Goal: Task Accomplishment & Management: Manage account settings

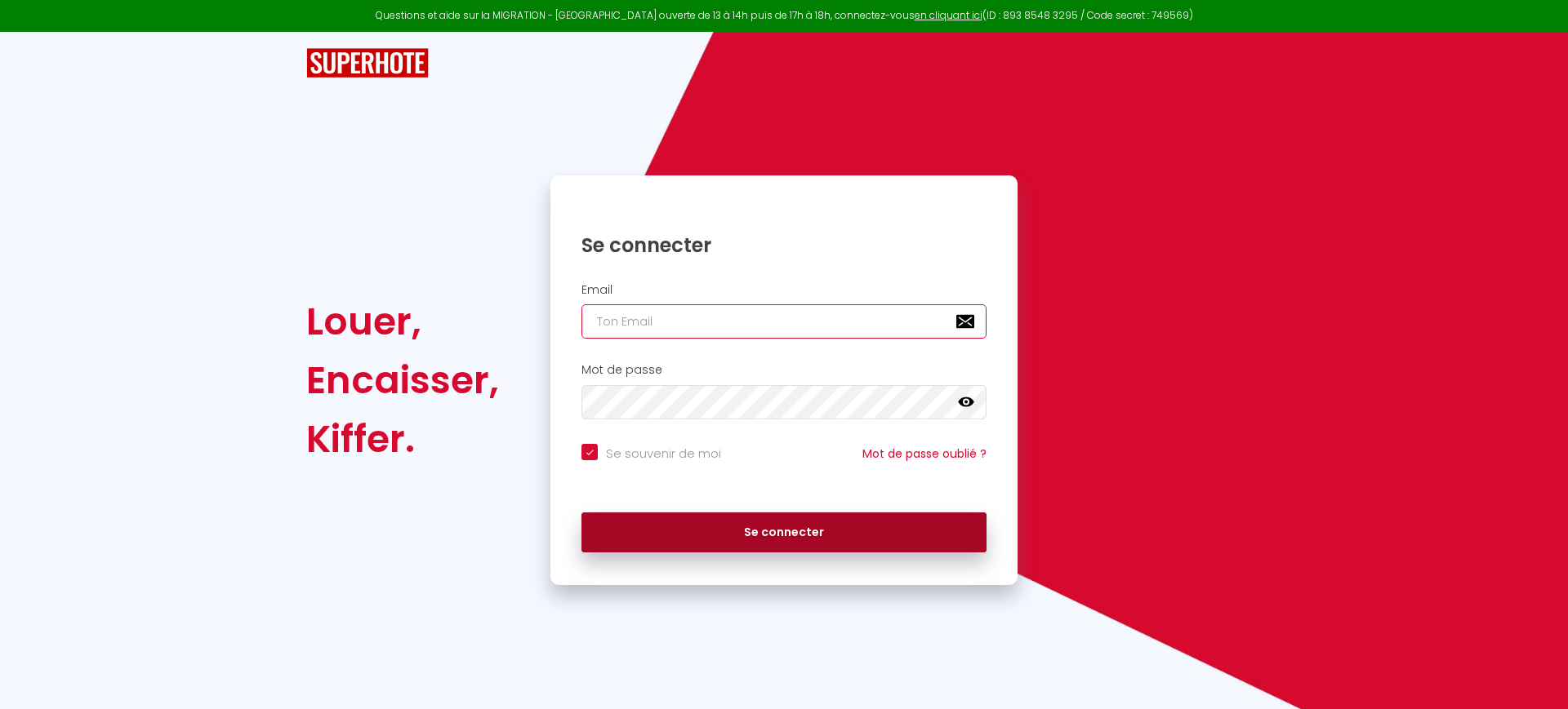
type input "[EMAIL_ADDRESS][DOMAIN_NAME]"
click at [777, 527] on button "Se connecter" at bounding box center [783, 533] width 405 height 41
checkbox input "true"
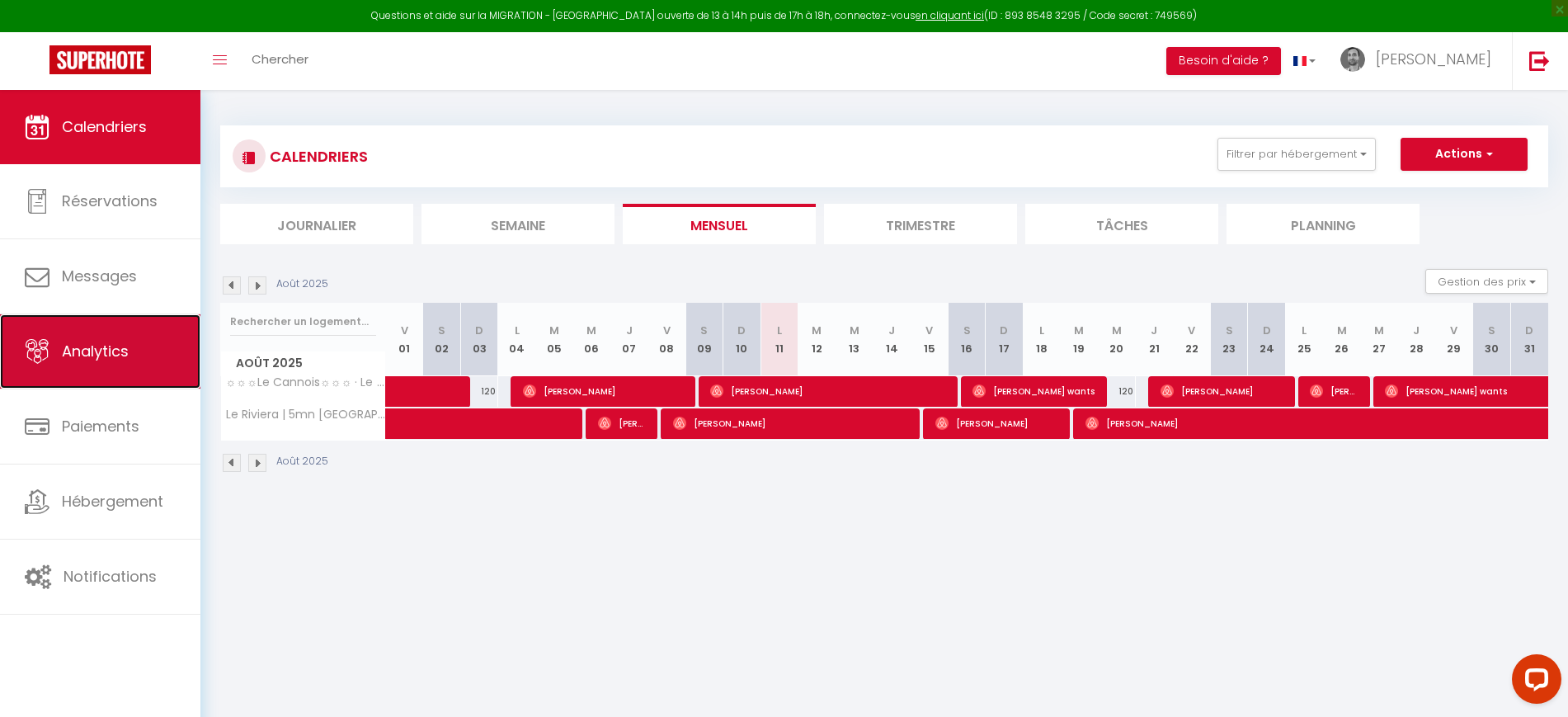
click at [117, 356] on span "Analytics" at bounding box center [95, 351] width 67 height 21
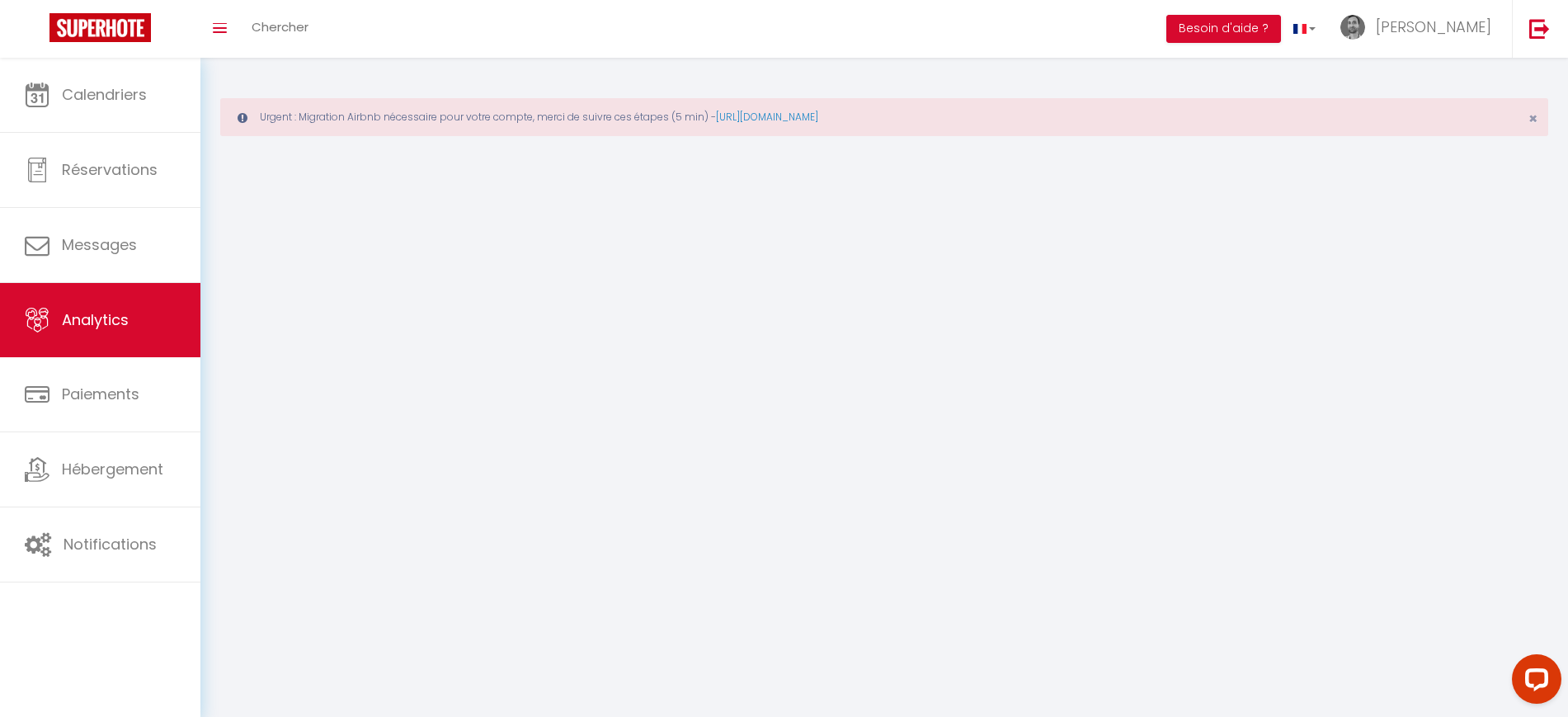
select select "2025"
select select "8"
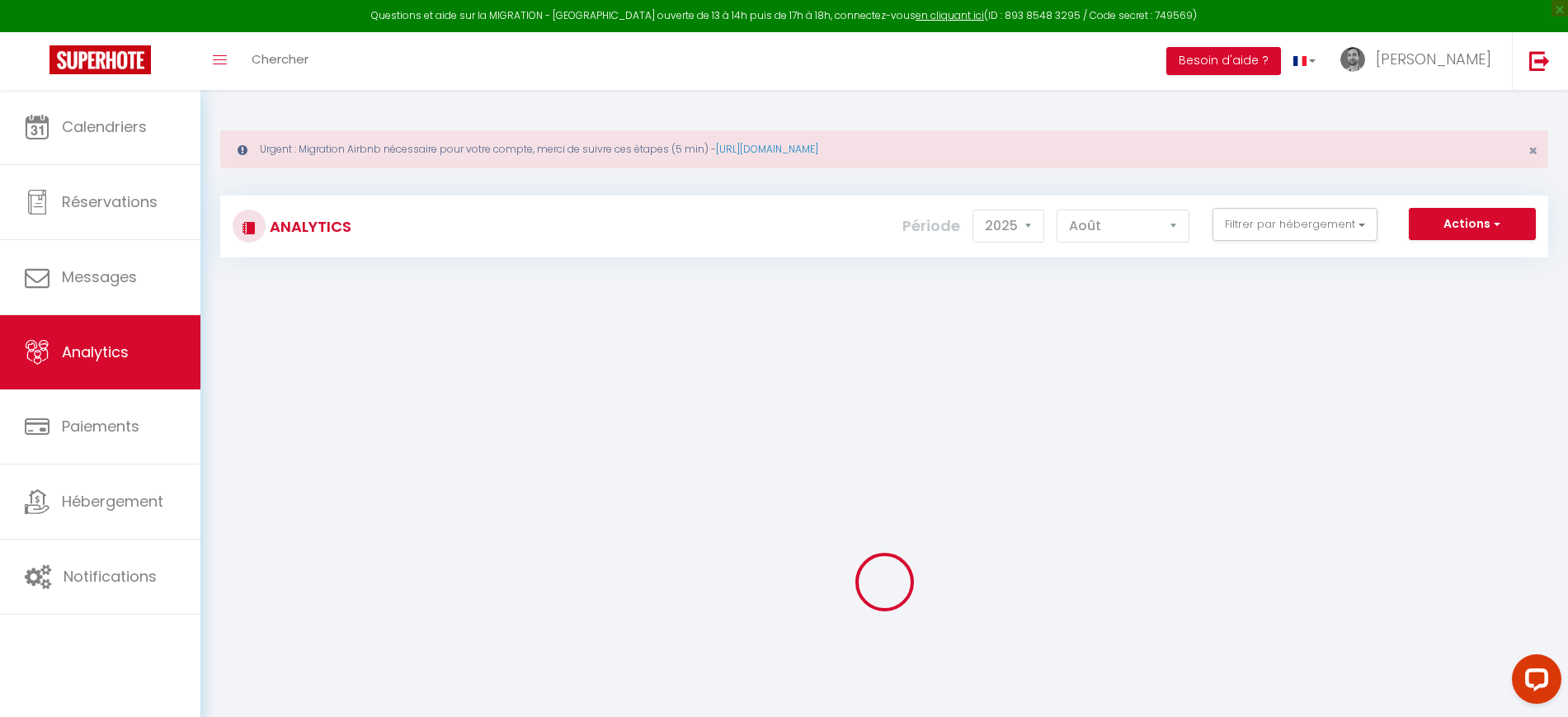
checkbox input "false"
checkbox Beaches "false"
checkbox centre-ville "false"
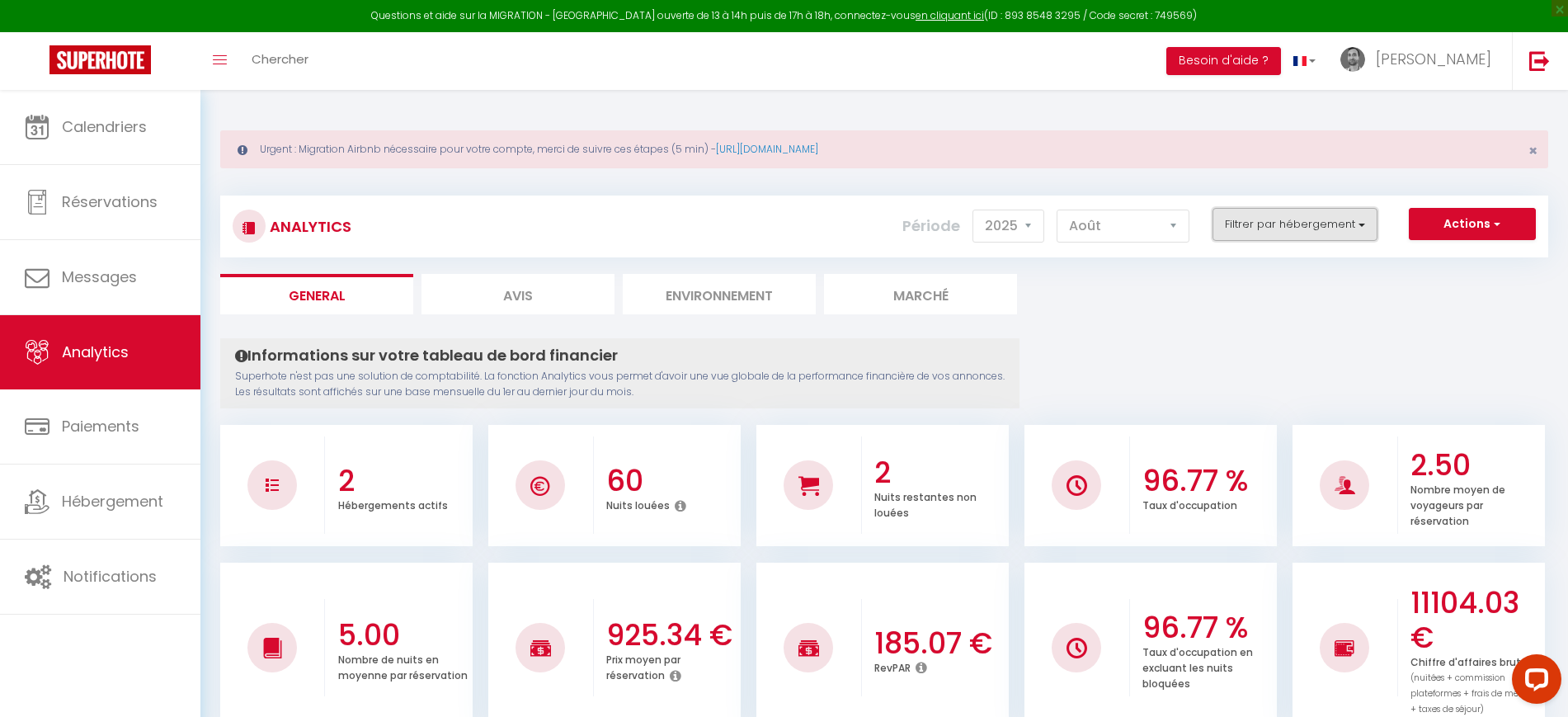
click at [1306, 212] on button "Filtrer par hébergement" at bounding box center [1294, 224] width 165 height 33
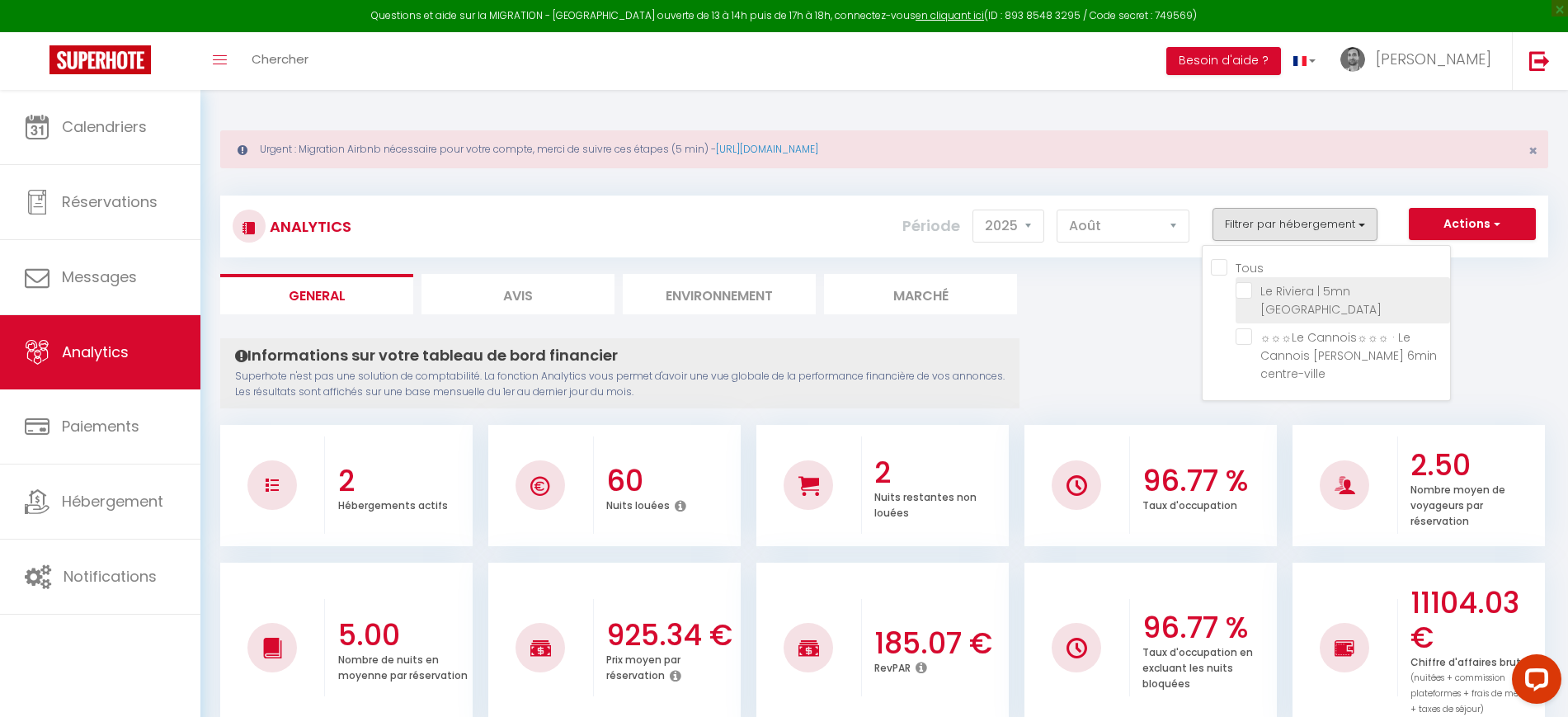
click at [1245, 292] on Beaches "checkbox" at bounding box center [1343, 290] width 214 height 16
checkbox Beaches "true"
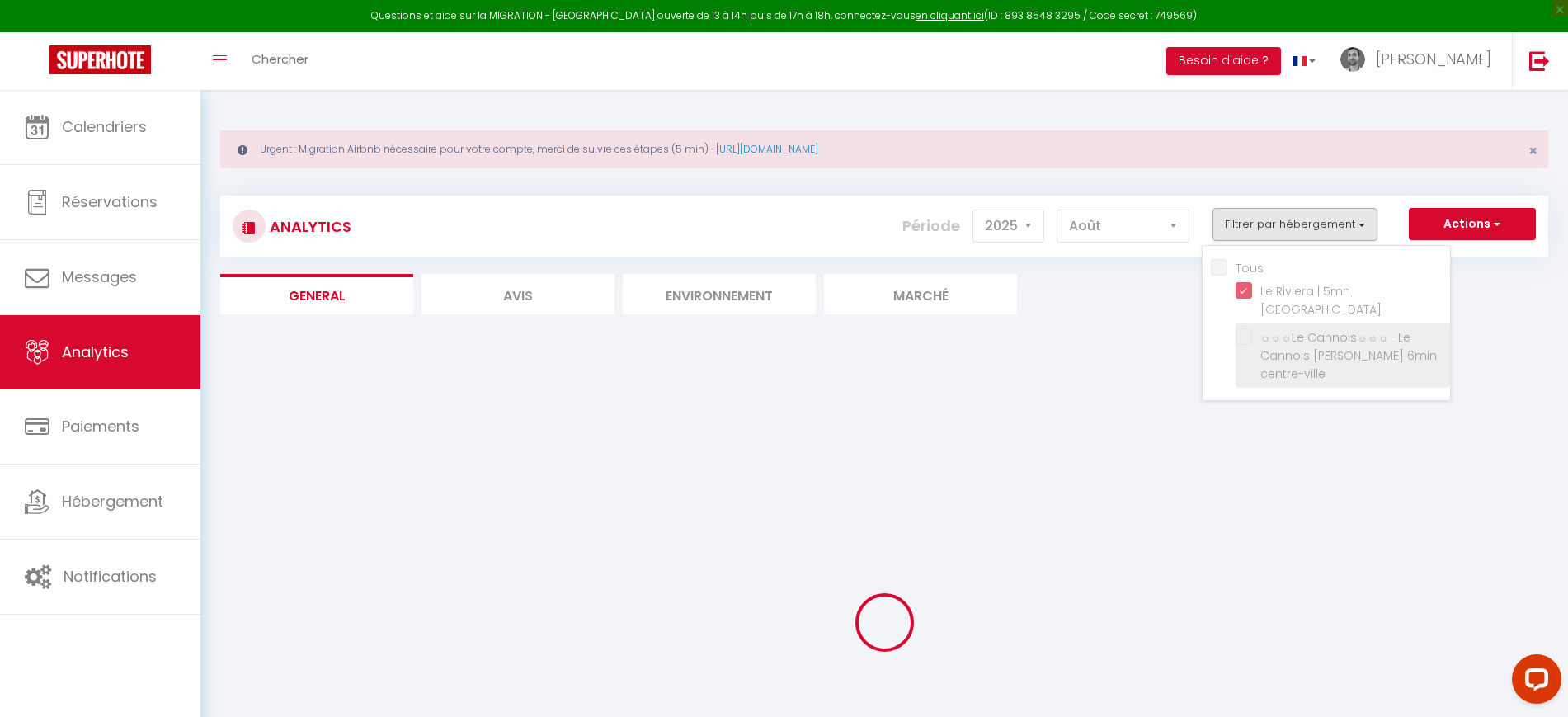
checkbox centre-ville "false"
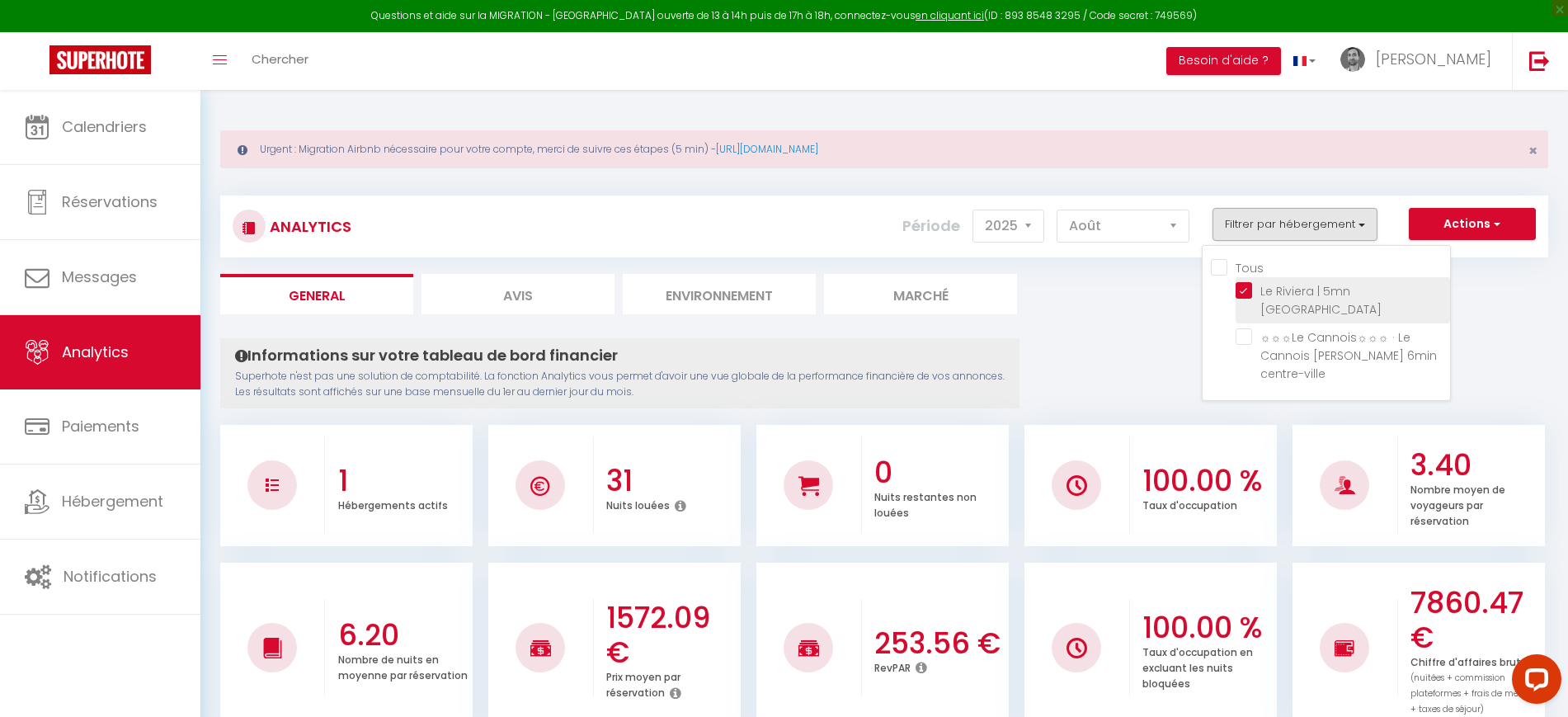
click at [1243, 285] on Beaches "checkbox" at bounding box center [1343, 290] width 214 height 16
checkbox Beaches "false"
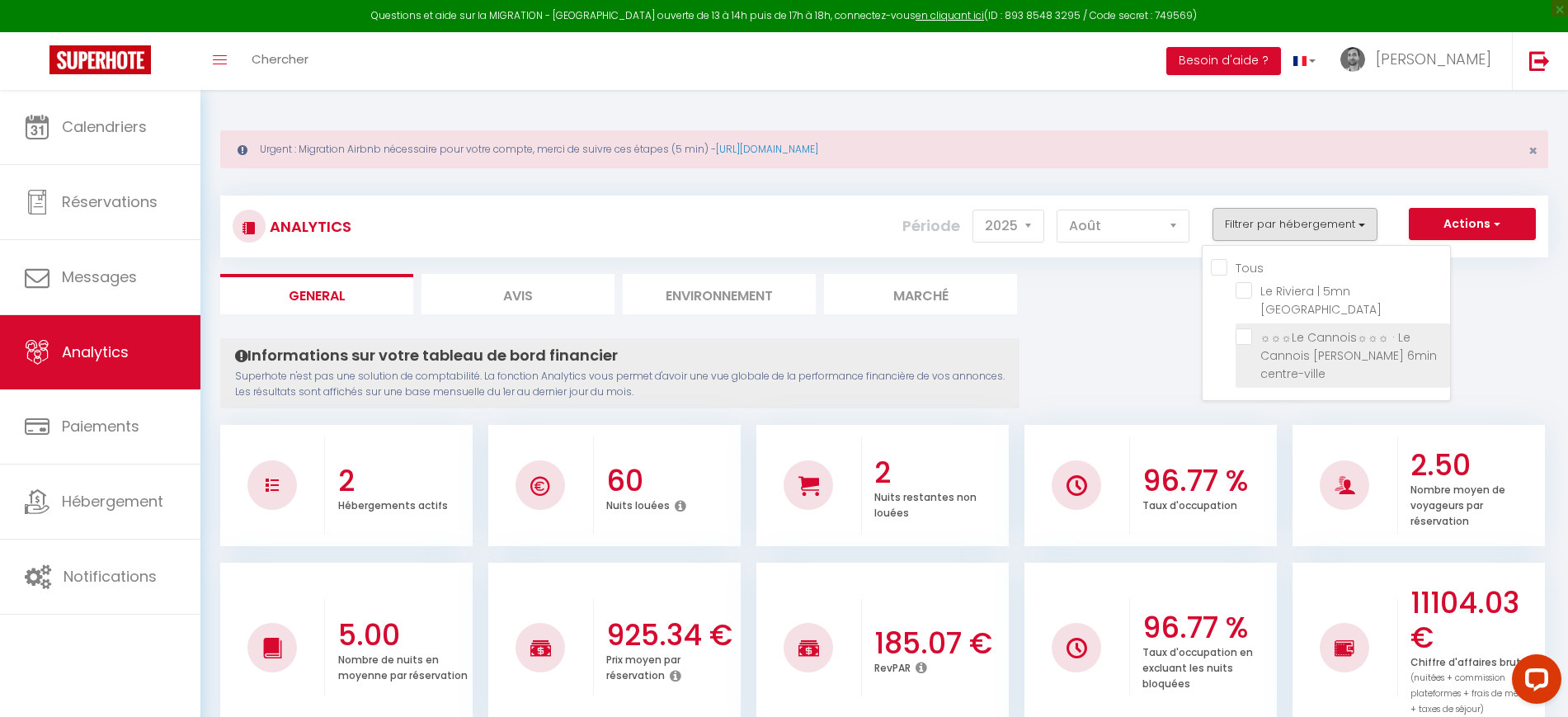
click at [1248, 338] on centre-ville "checkbox" at bounding box center [1343, 336] width 214 height 16
checkbox centre-ville "true"
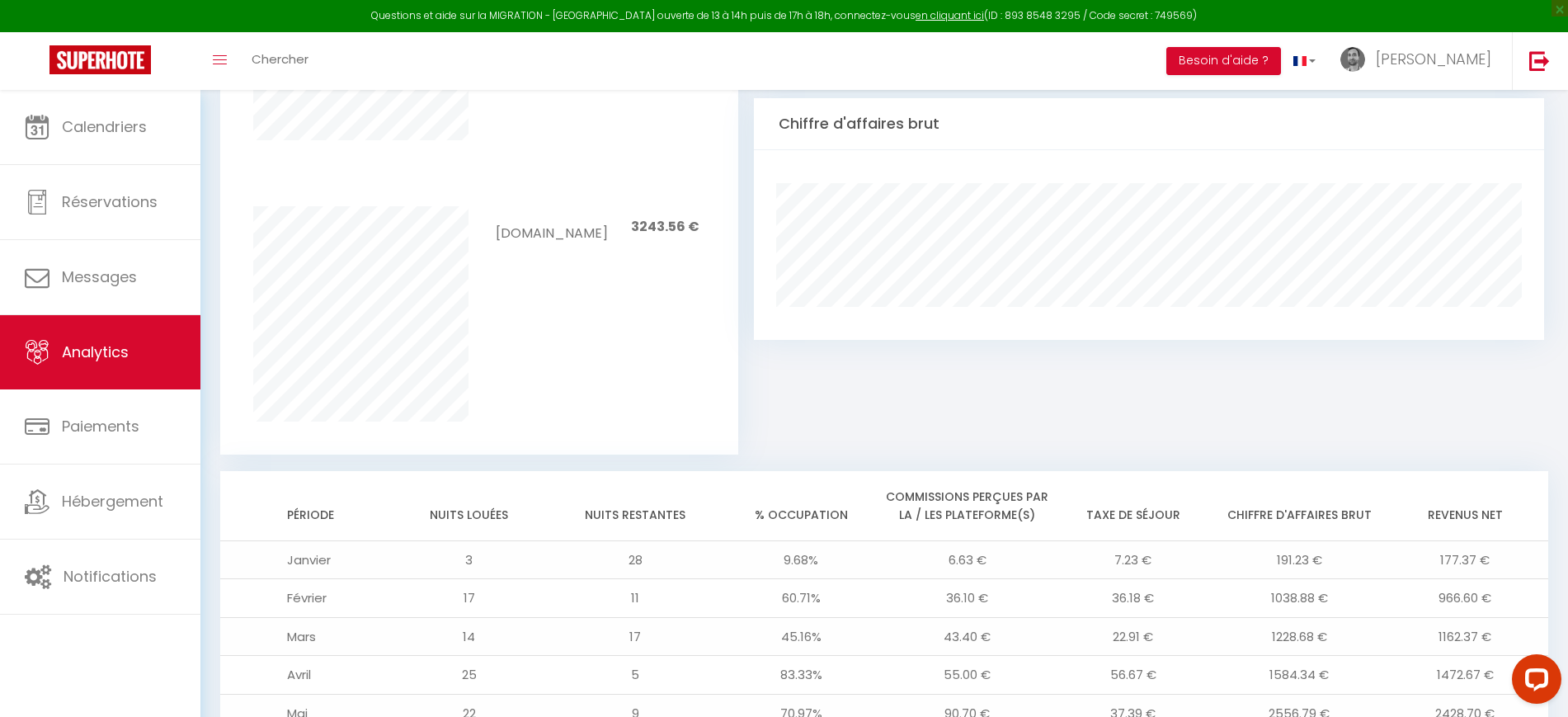
scroll to position [1429, 0]
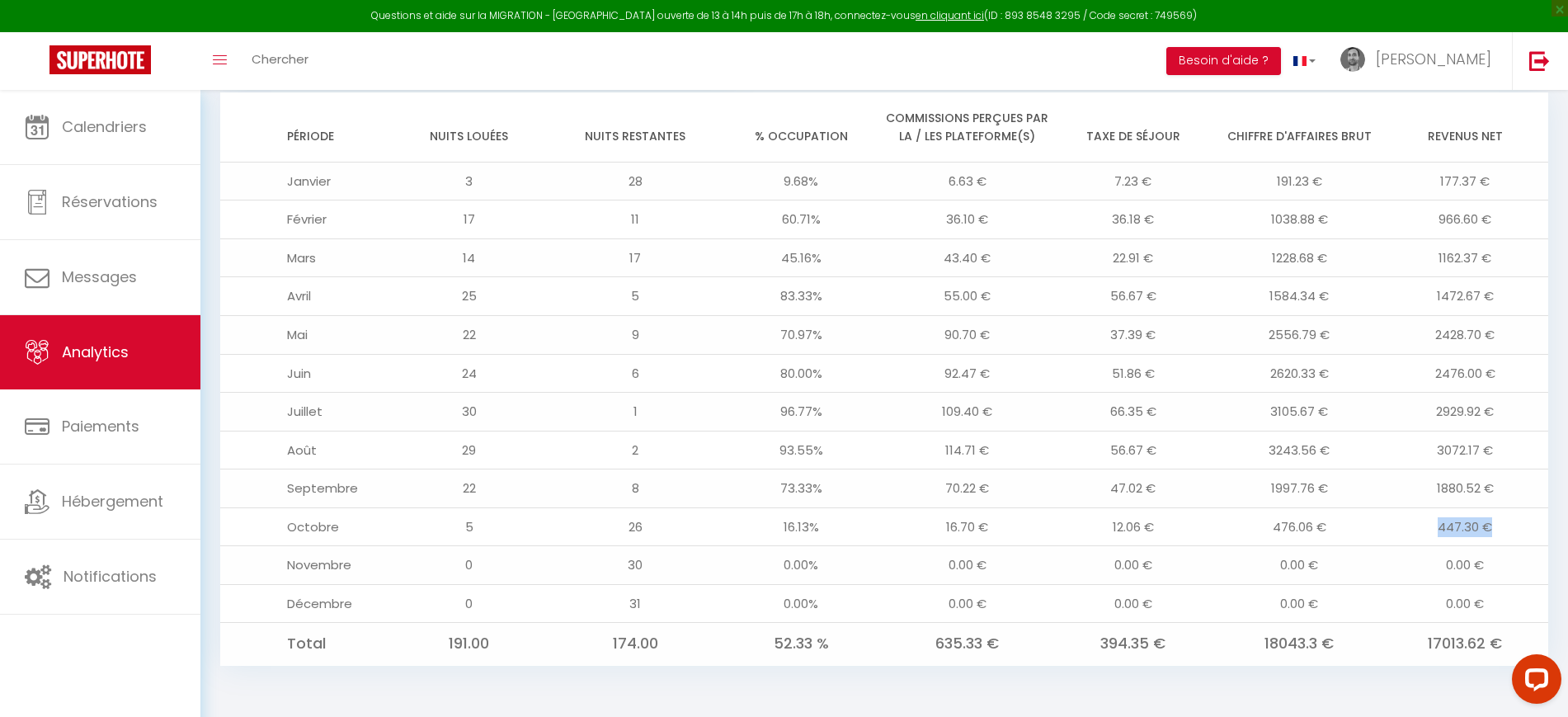
drag, startPoint x: 1438, startPoint y: 524, endPoint x: 1529, endPoint y: 521, distance: 91.0
click at [1529, 521] on td "447.30 €" at bounding box center [1466, 526] width 166 height 39
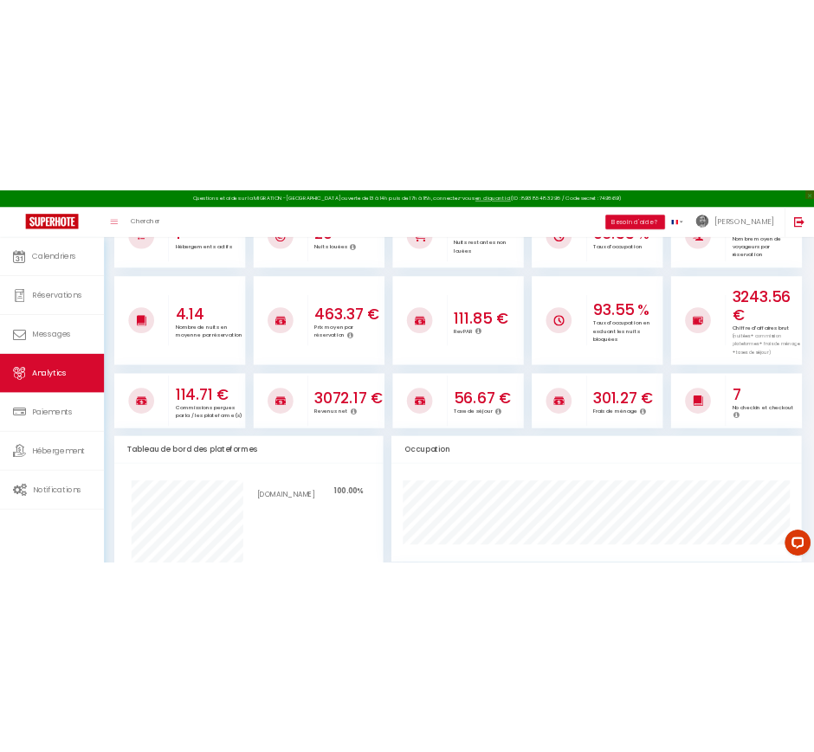
scroll to position [0, 0]
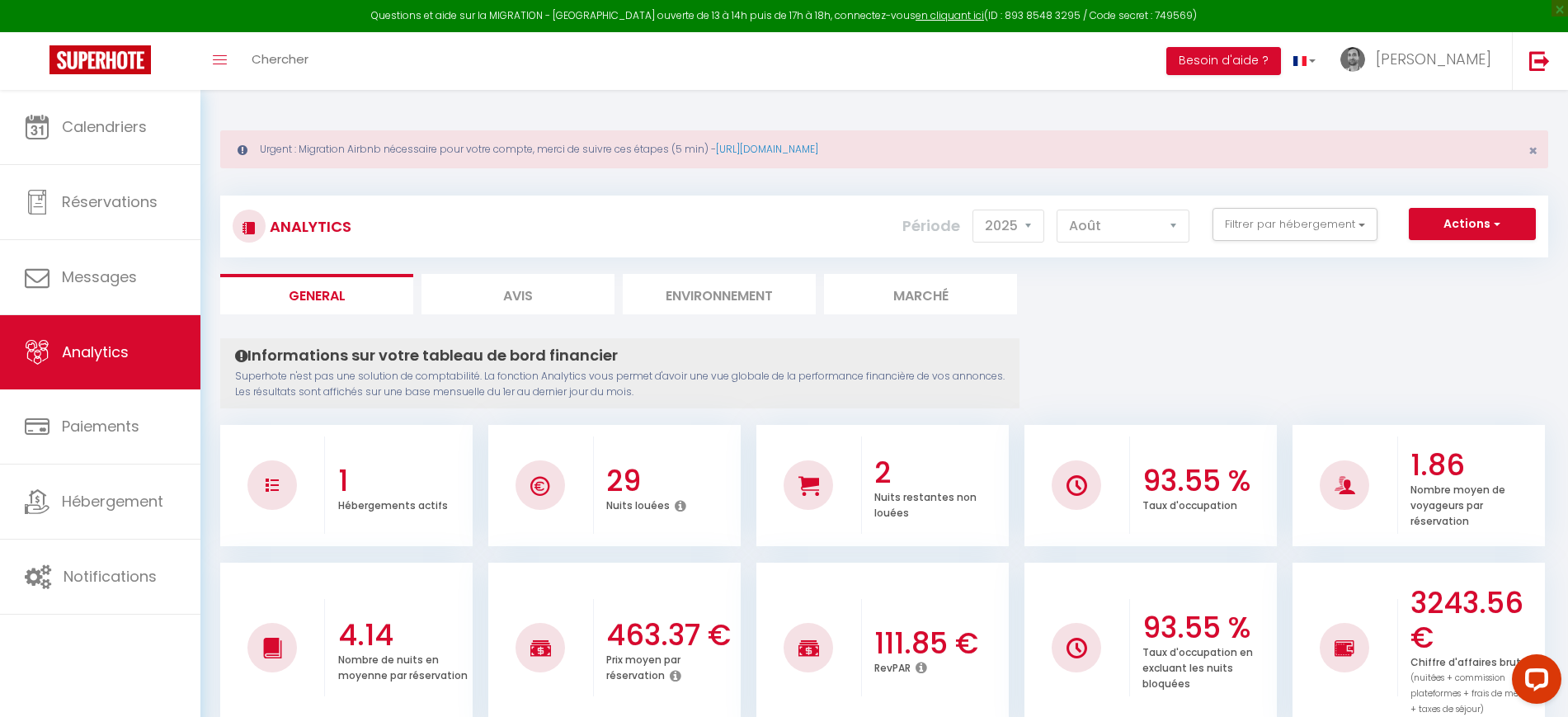
drag, startPoint x: 386, startPoint y: 146, endPoint x: 676, endPoint y: 143, distance: 290.0
click at [676, 143] on div "Urgent : Migration Airbnb nécessaire pour votre compte, merci de suivre ces éta…" at bounding box center [884, 150] width 1328 height 38
click at [693, 194] on div "Analytics Actions Génération SuperConciergerie Génération SuperAnalyzer Générat…" at bounding box center [884, 218] width 1328 height 77
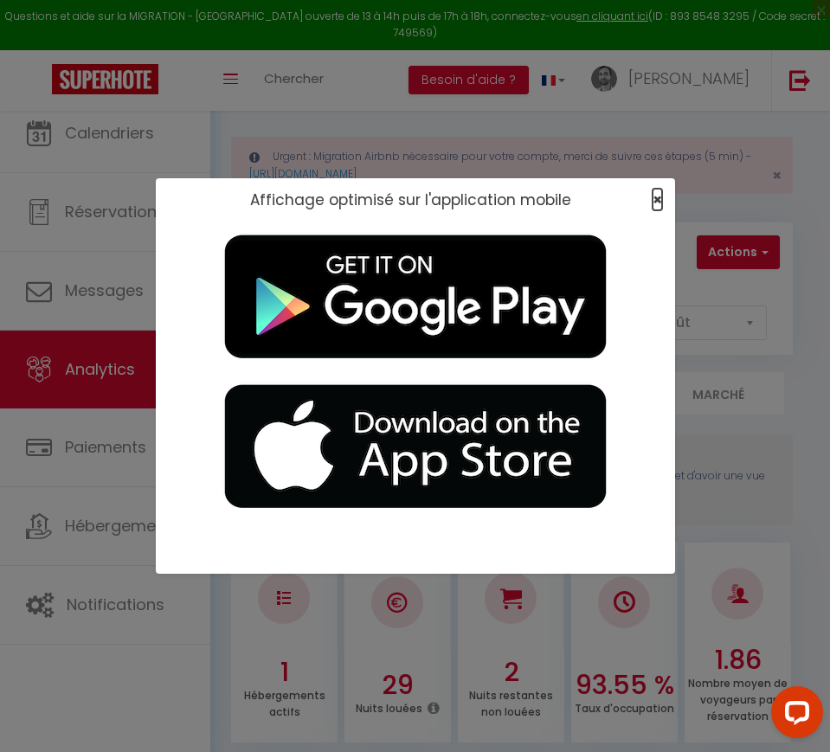
click at [657, 192] on span "×" at bounding box center [658, 200] width 10 height 22
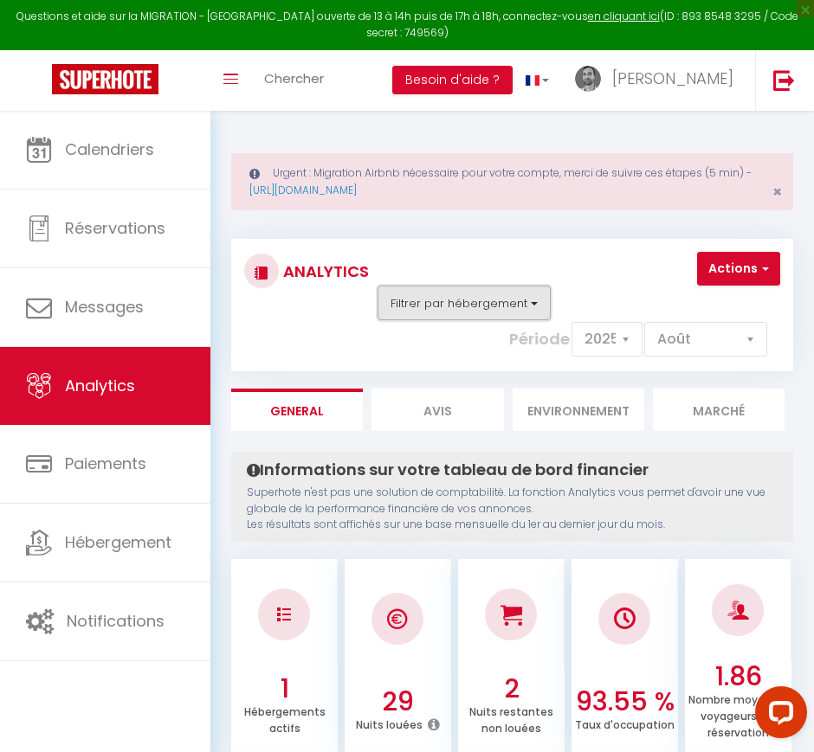
click at [485, 304] on button "Filtrer par hébergement" at bounding box center [463, 303] width 173 height 35
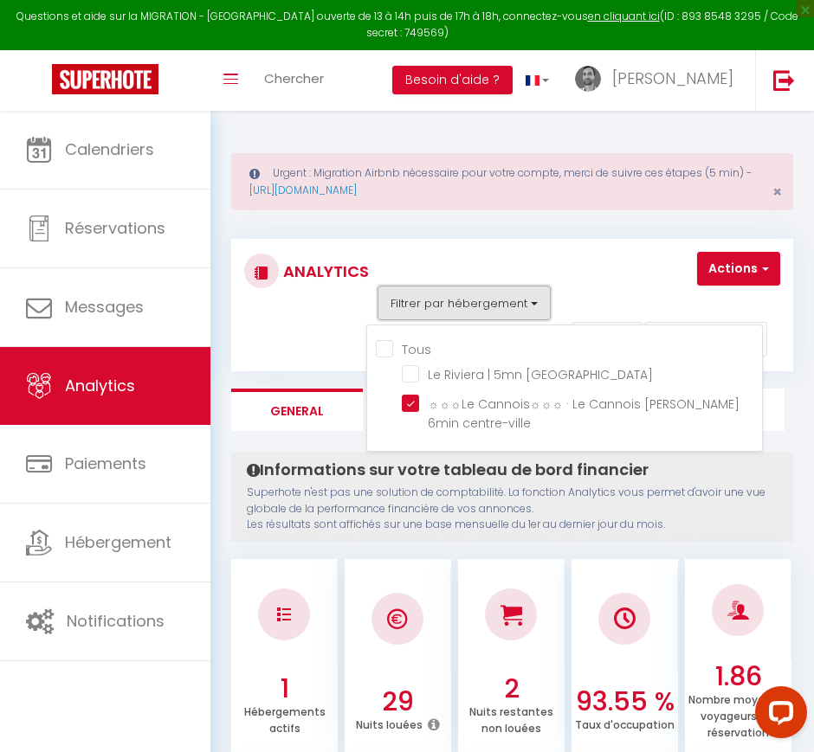
click at [482, 295] on button "Filtrer par hébergement" at bounding box center [463, 303] width 173 height 35
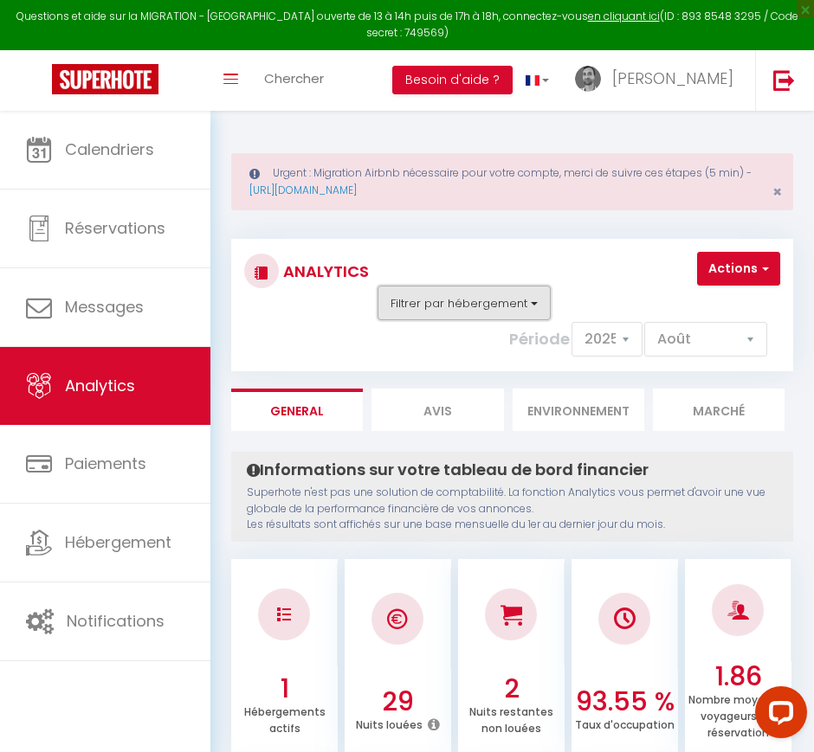
click at [482, 295] on button "Filtrer par hébergement" at bounding box center [463, 303] width 173 height 35
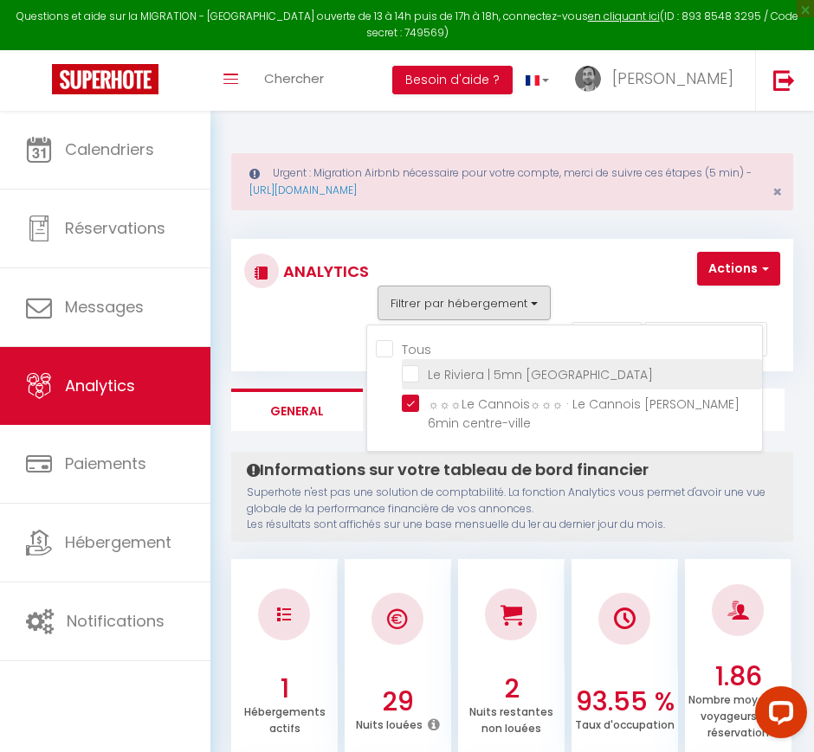
click at [409, 372] on Beaches "checkbox" at bounding box center [582, 372] width 360 height 17
checkbox Beaches "true"
checkbox input "true"
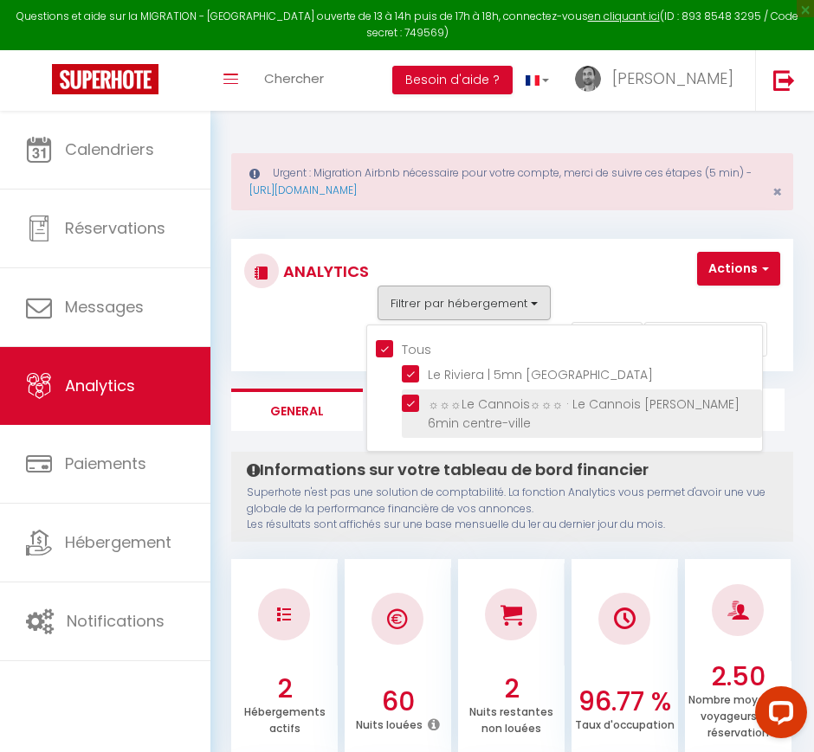
click at [415, 403] on centre-ville "checkbox" at bounding box center [582, 403] width 360 height 17
checkbox centre-ville "false"
checkbox input "false"
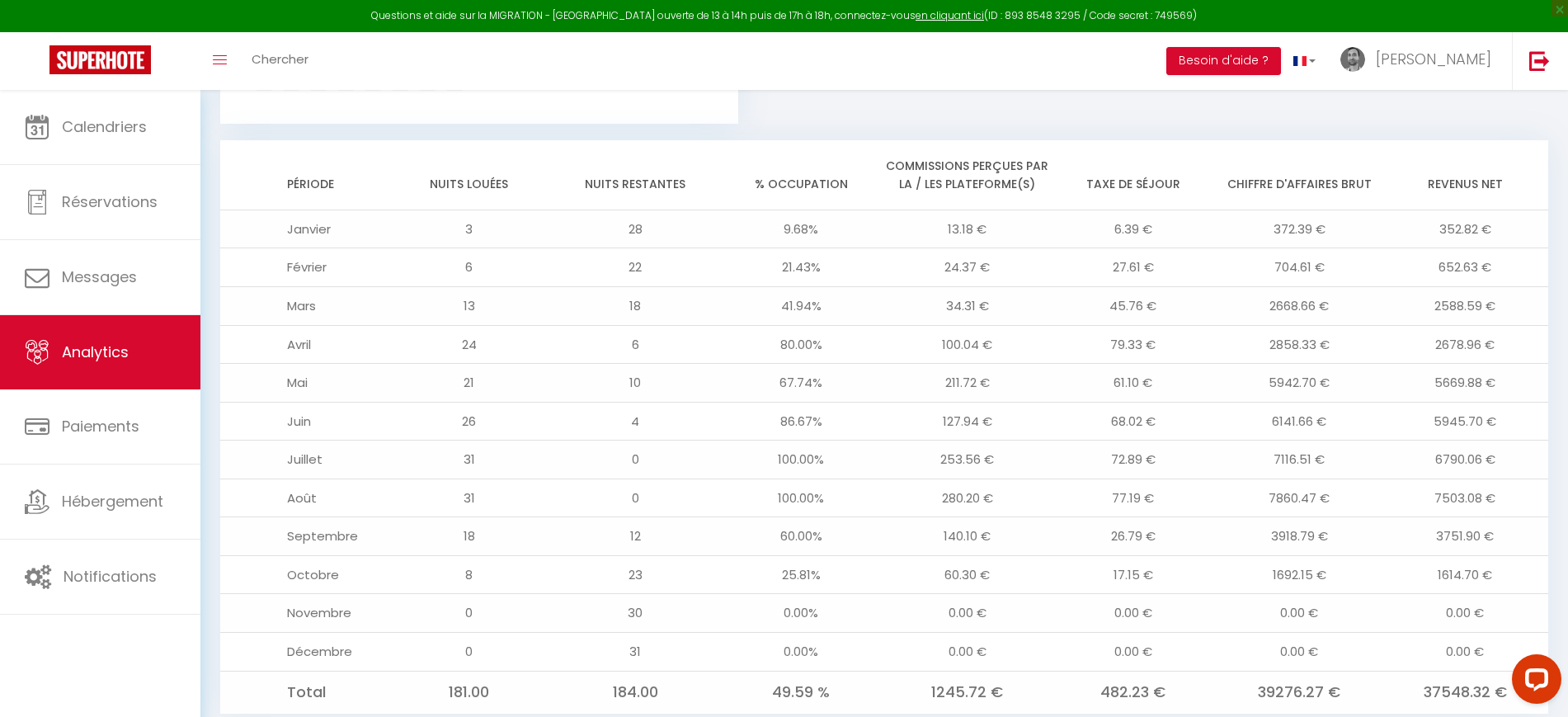
scroll to position [1429, 0]
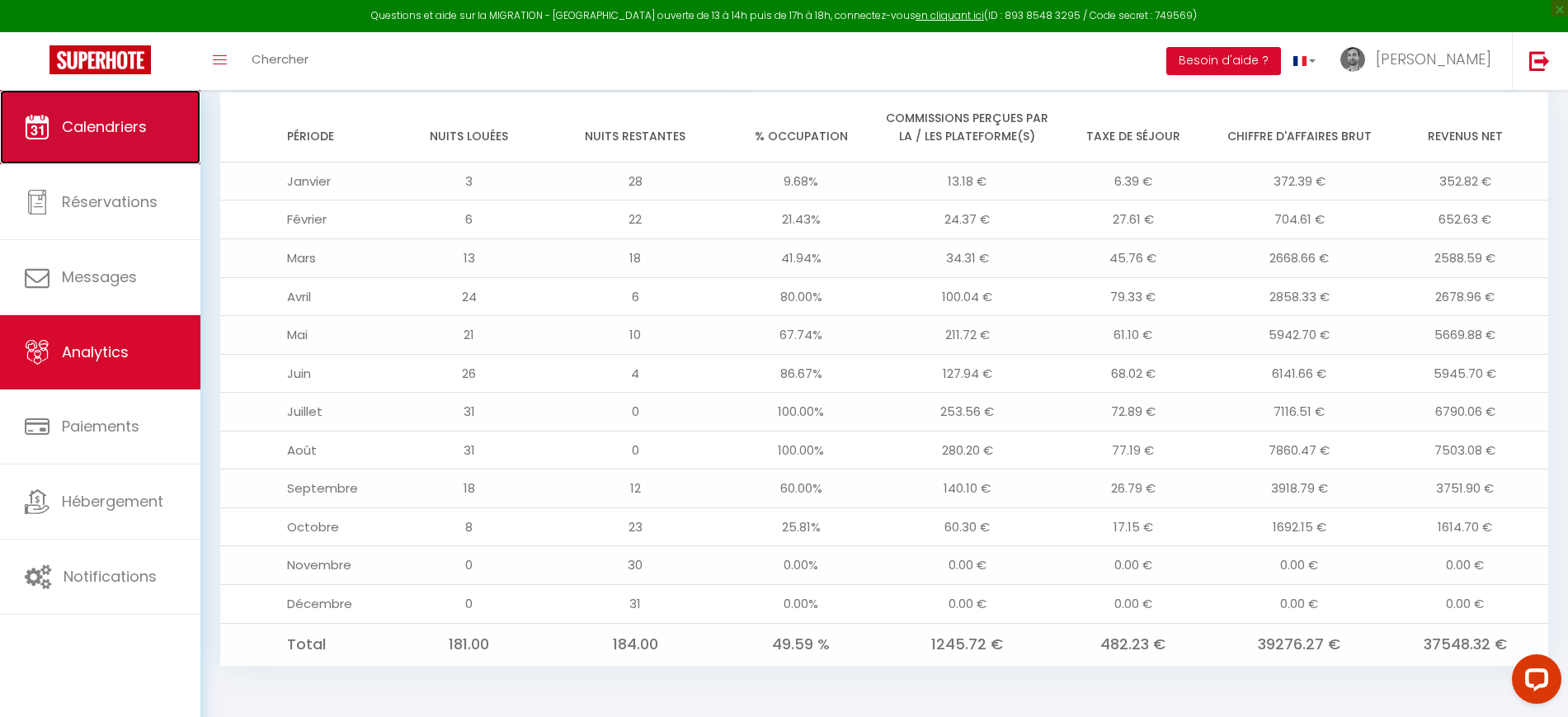
click at [118, 138] on link "Calendriers" at bounding box center [100, 127] width 200 height 74
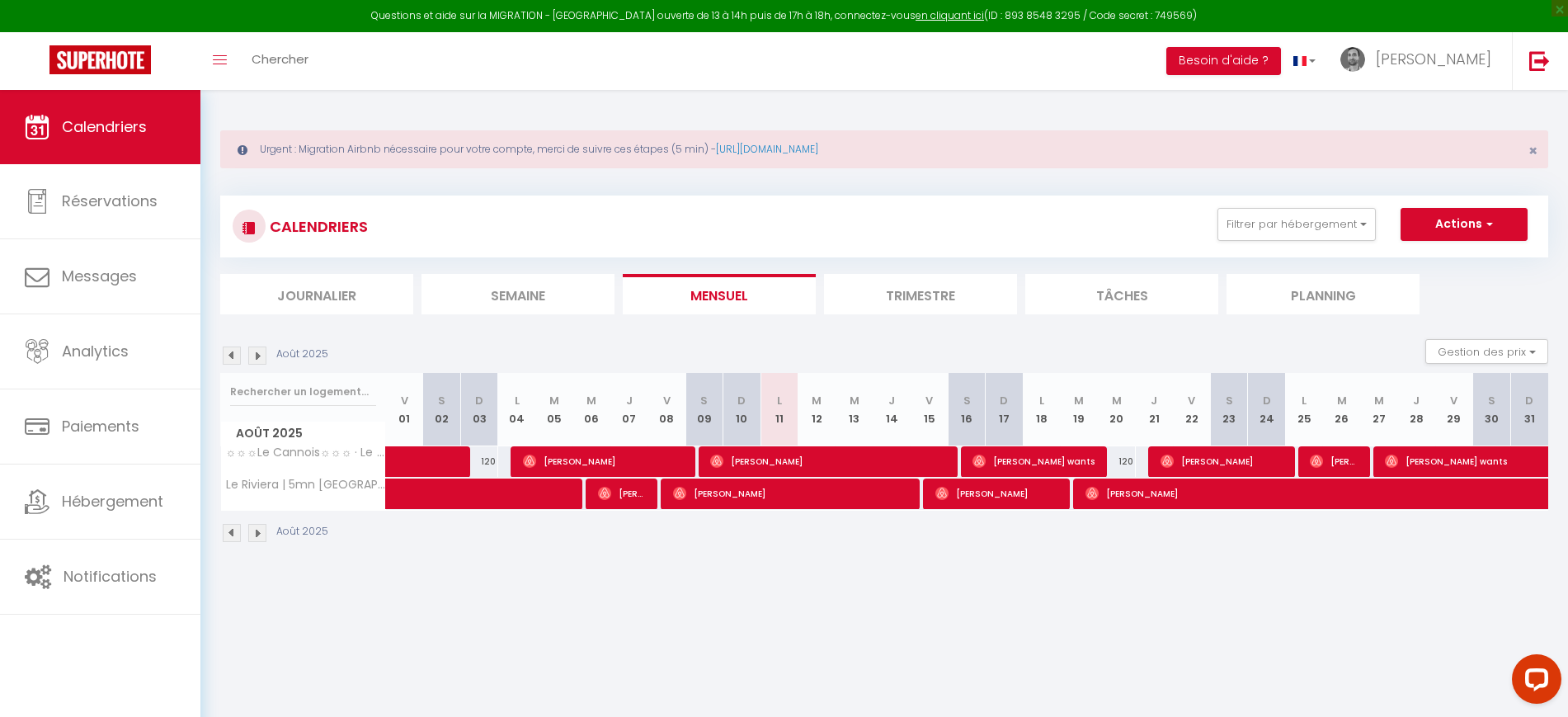
click at [920, 297] on li "Trimestre" at bounding box center [921, 294] width 193 height 40
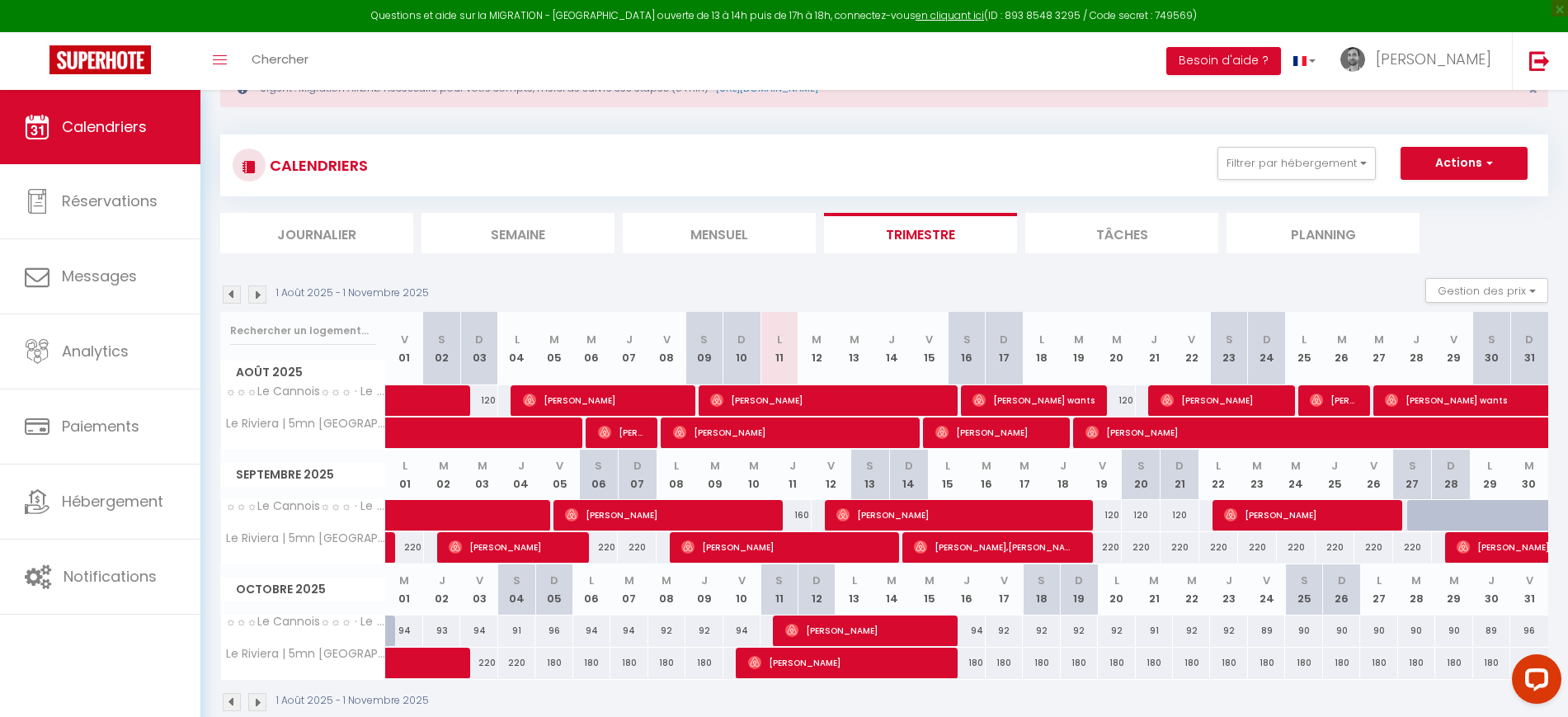
scroll to position [92, 0]
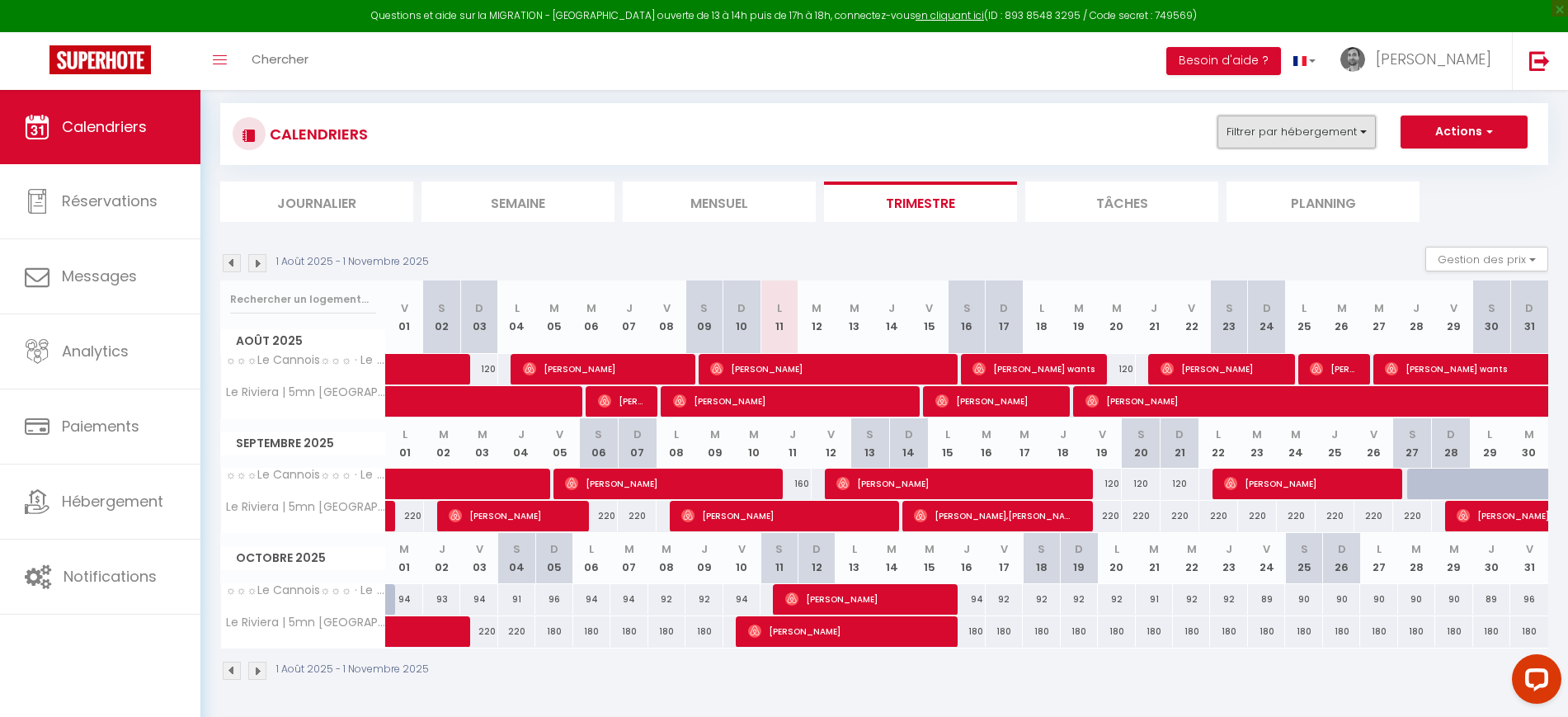
click at [1328, 132] on button "Filtrer par hébergement" at bounding box center [1296, 132] width 158 height 33
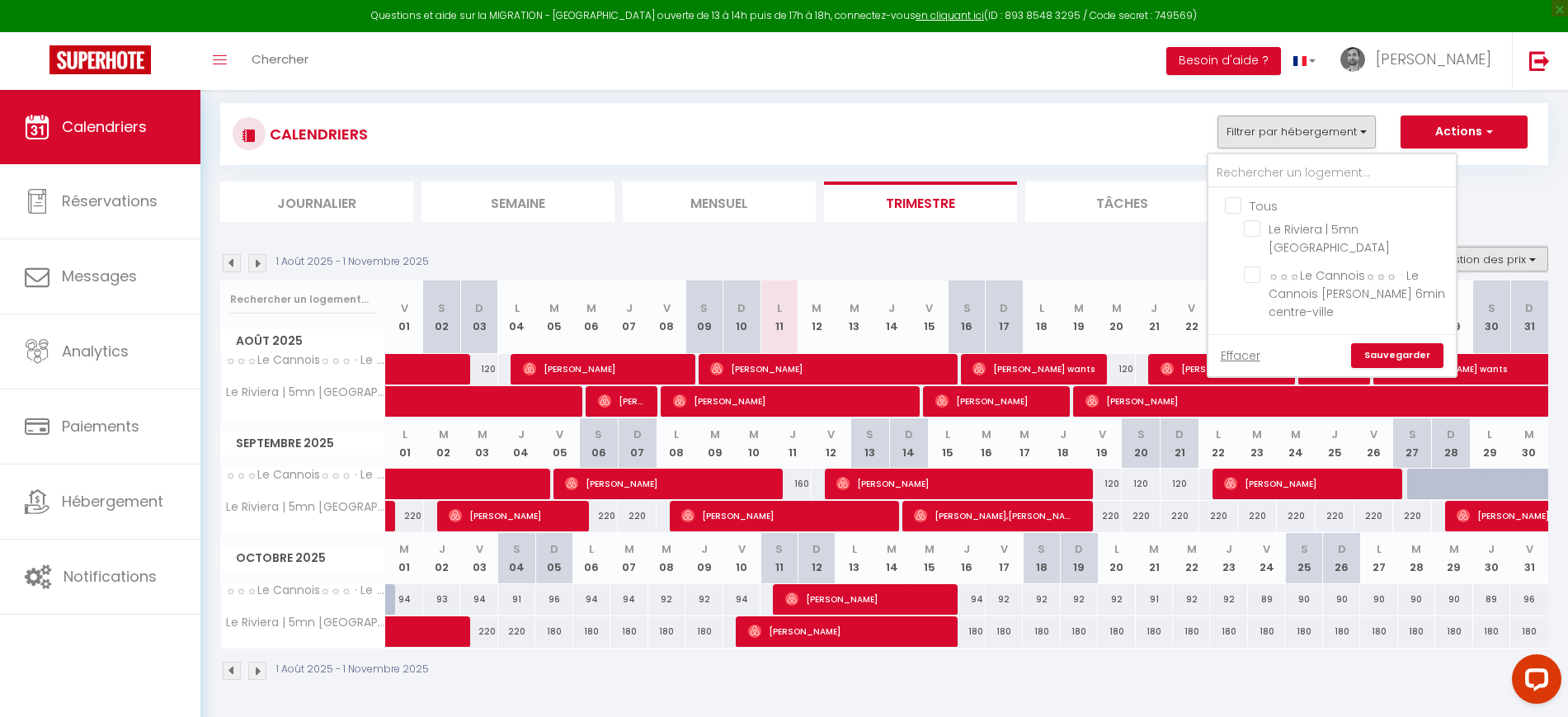
click at [1506, 253] on button "Gestion des prix" at bounding box center [1487, 259] width 123 height 25
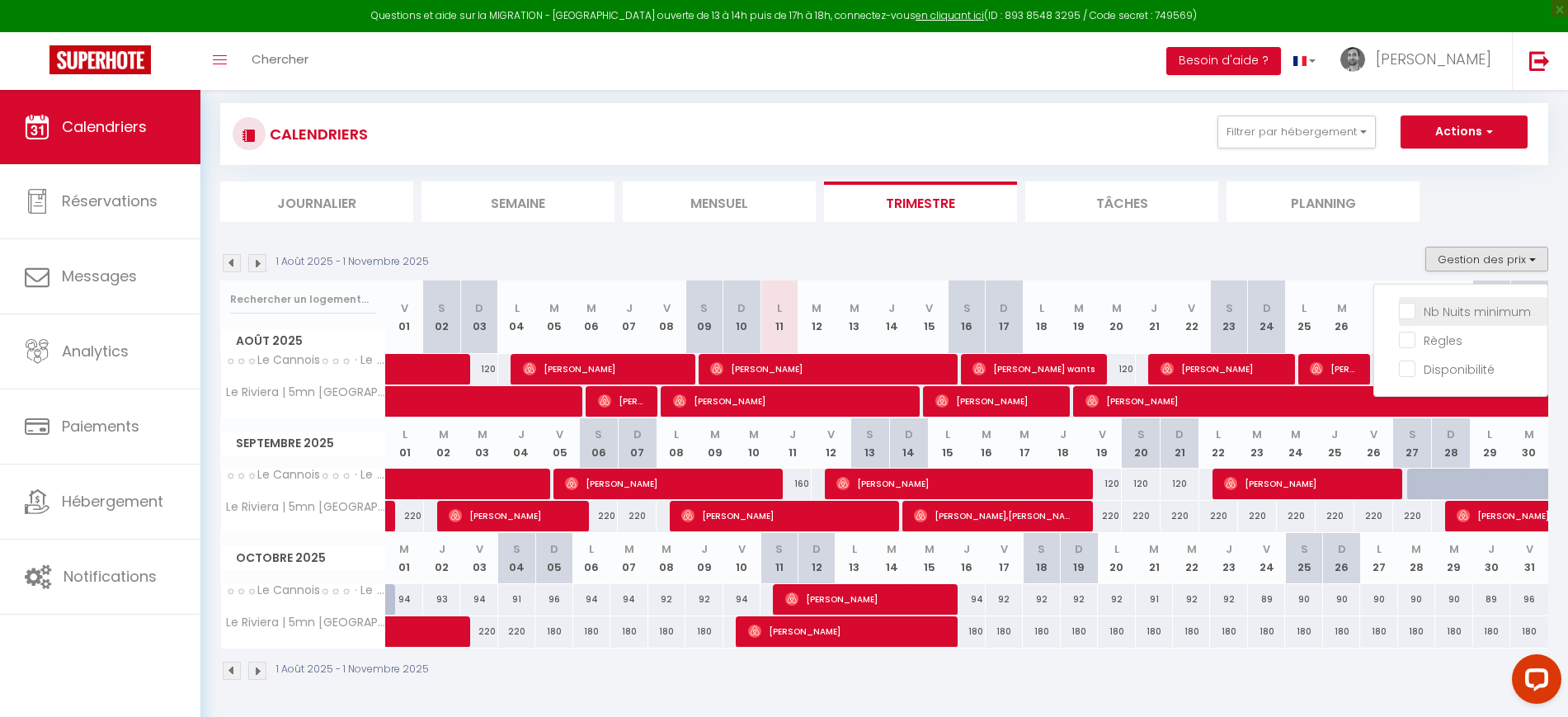
click at [1424, 315] on input "Nb Nuits minimum" at bounding box center [1474, 310] width 149 height 16
checkbox input "true"
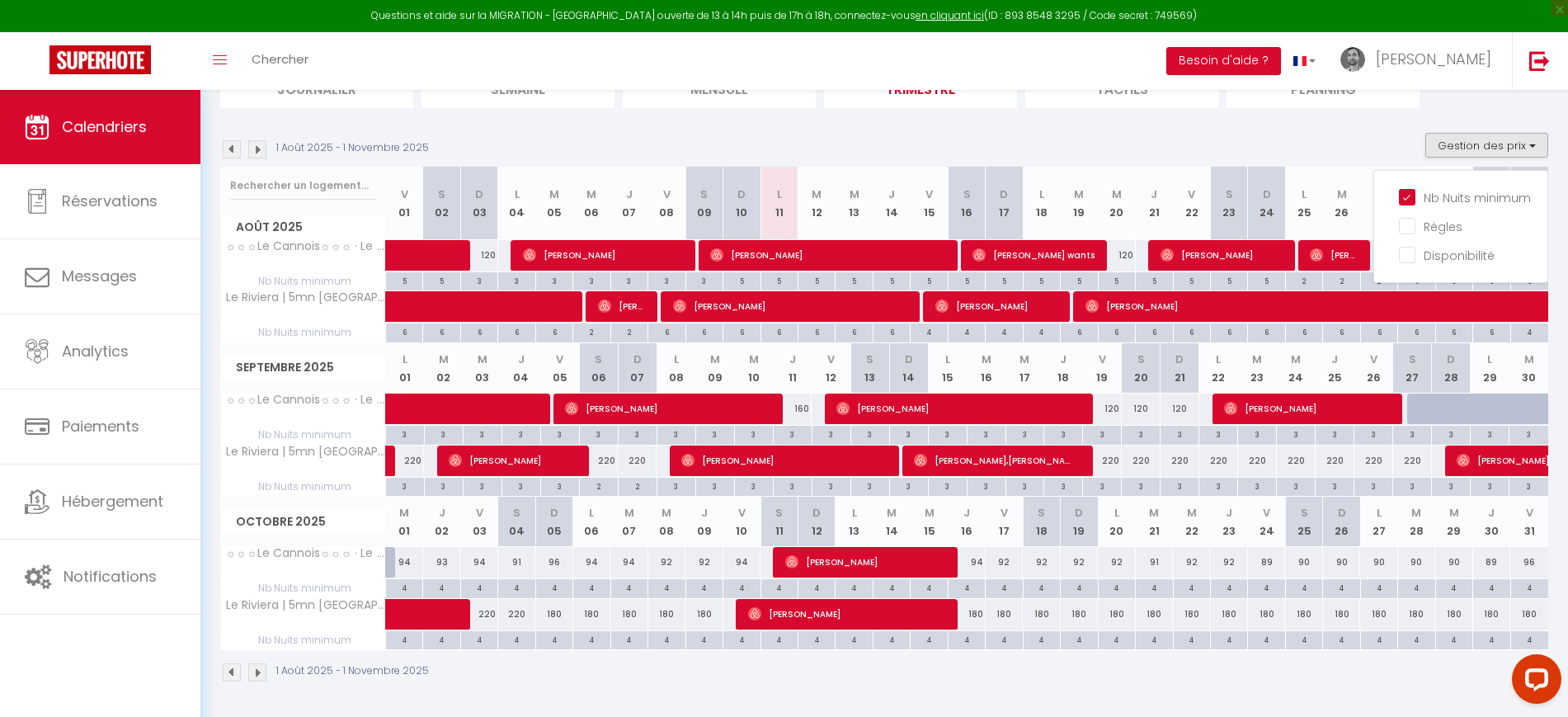
scroll to position [208, 0]
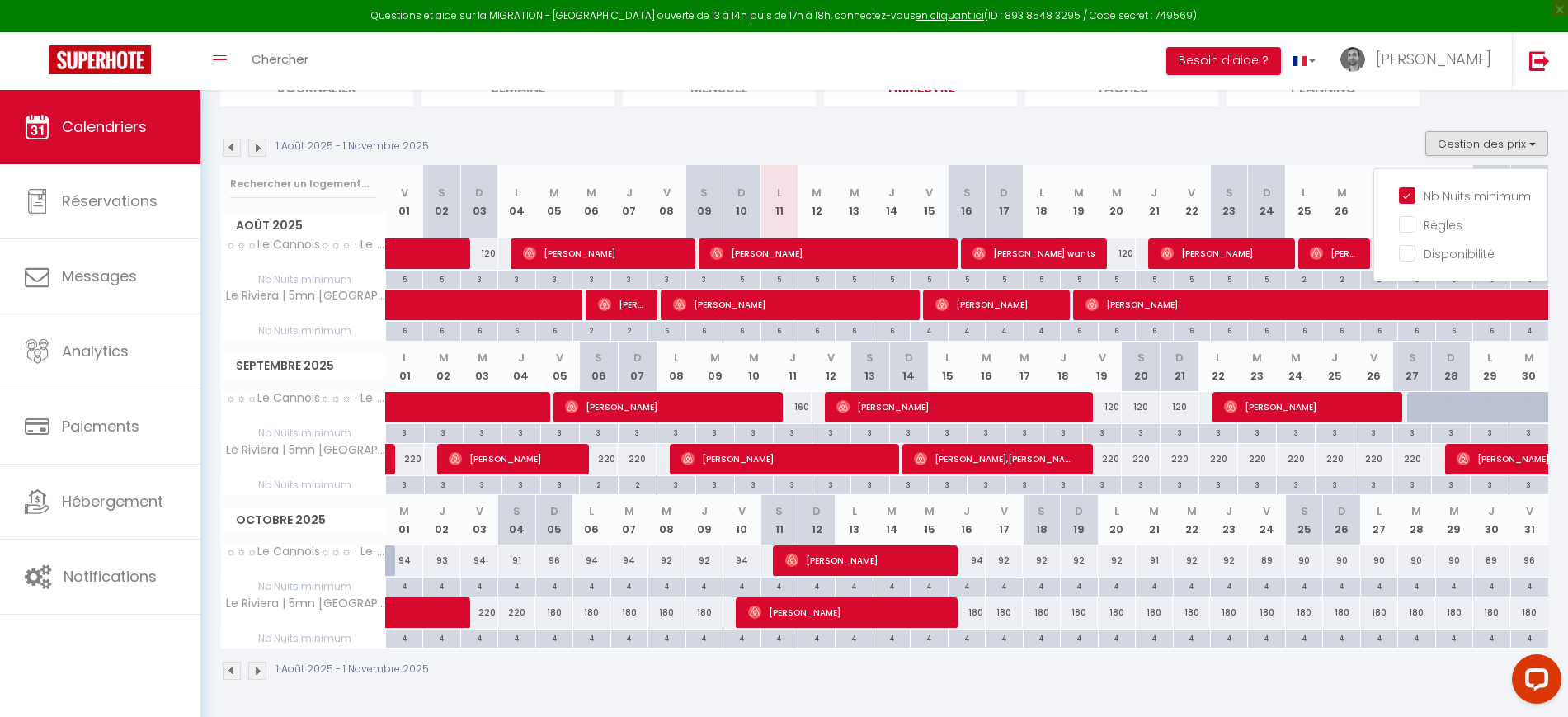
click at [403, 638] on div "4" at bounding box center [404, 637] width 36 height 15
type input "4"
type input "Mer 01 Octobre 2025"
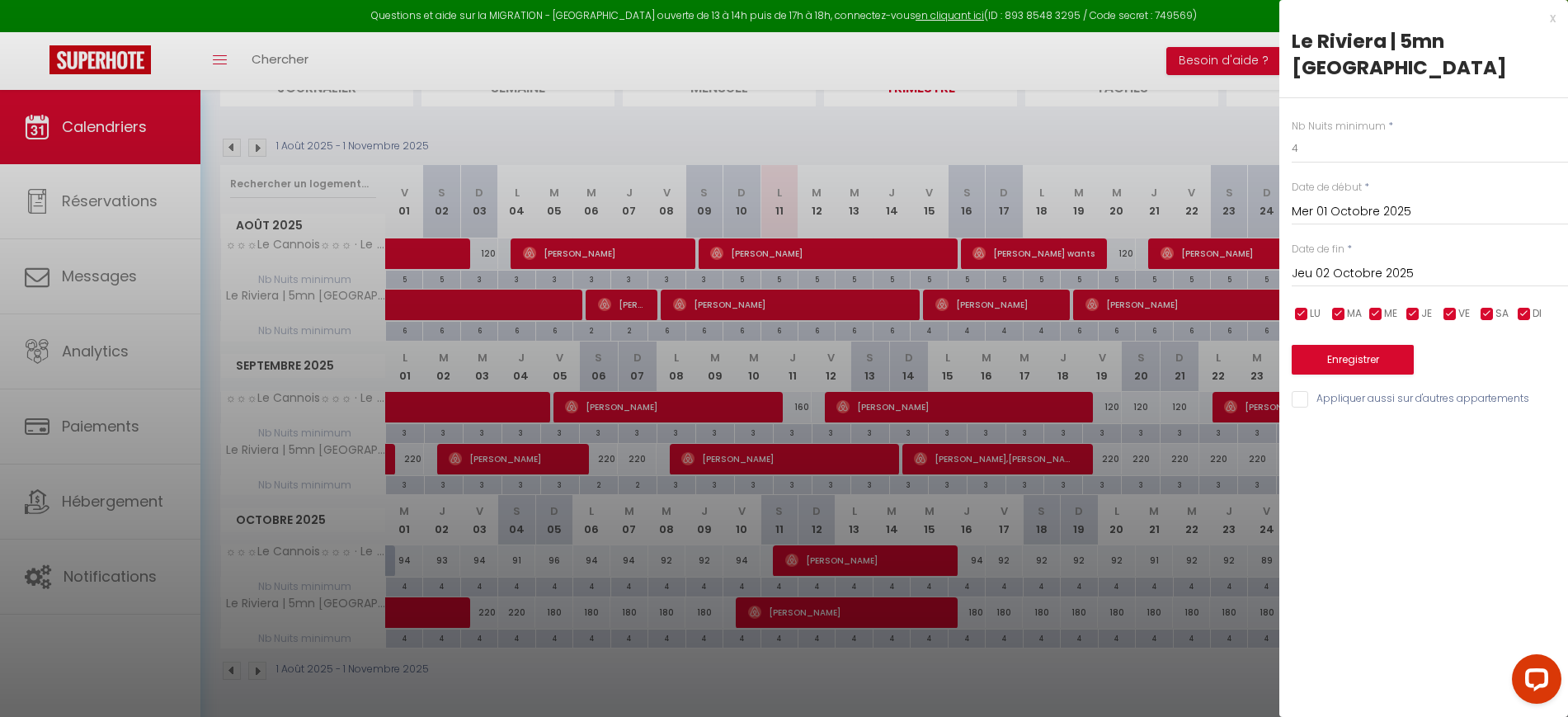
click at [1397, 264] on input "Jeu 02 Octobre 2025" at bounding box center [1430, 274] width 276 height 22
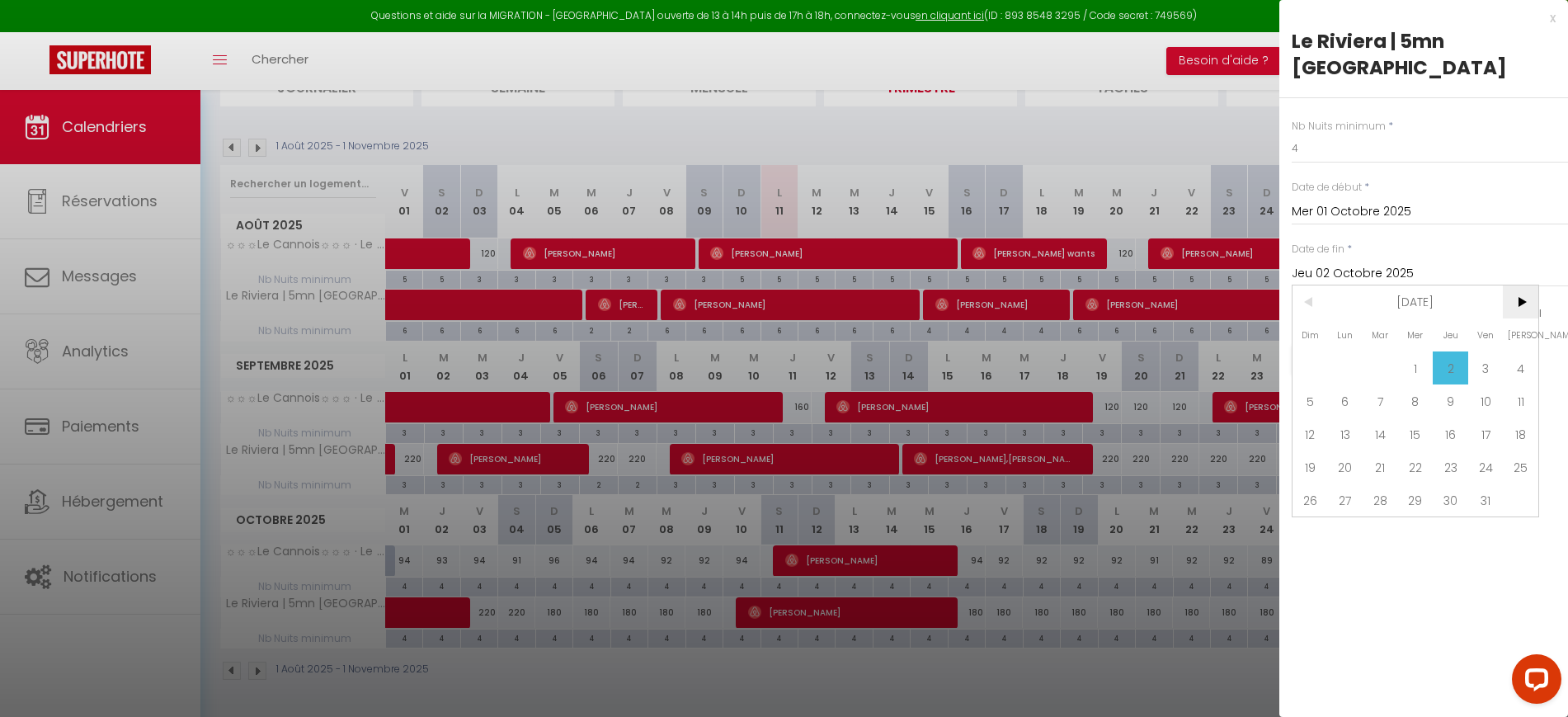
click at [1522, 297] on span ">" at bounding box center [1520, 301] width 35 height 33
click at [1310, 530] on span "30" at bounding box center [1310, 533] width 35 height 33
type input "Dim 30 Novembre 2025"
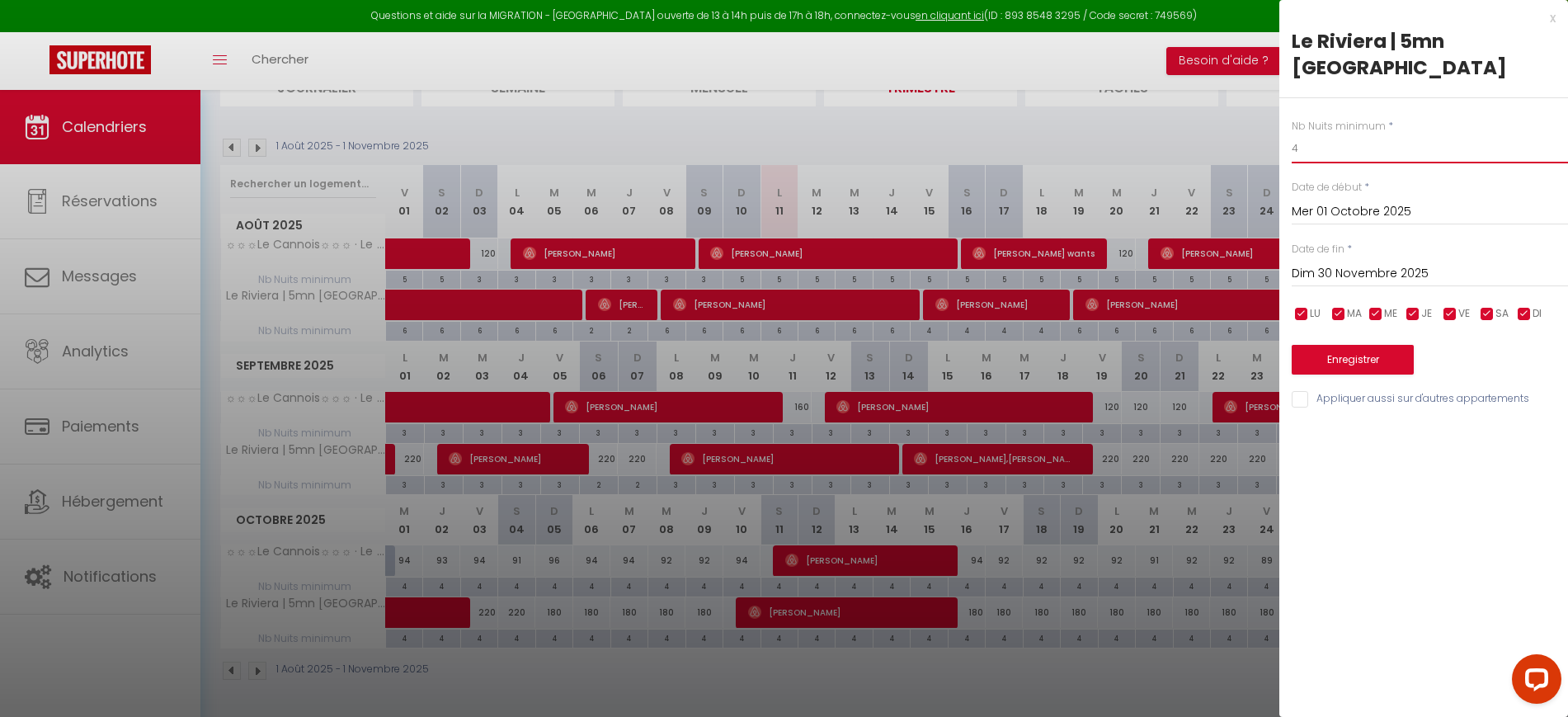
drag, startPoint x: 1313, startPoint y: 144, endPoint x: 1160, endPoint y: 147, distance: 153.0
click at [1163, 148] on body "Questions et aide sur la MIGRATION - [GEOGRAPHIC_DATA] ouverte de 13 à 14h puis…" at bounding box center [784, 299] width 1568 height 835
type input "3"
click at [1384, 352] on button "Enregistrer" at bounding box center [1353, 359] width 122 height 30
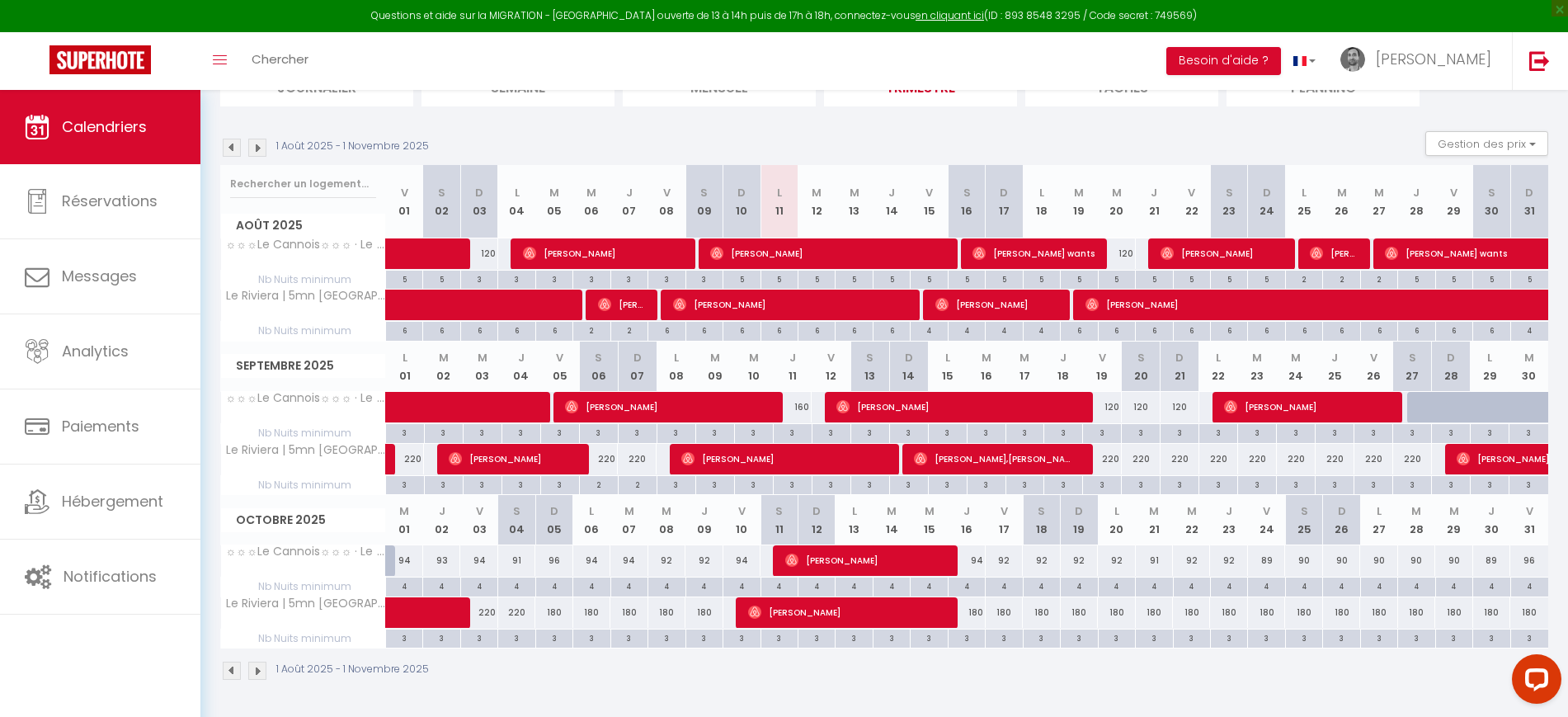
click at [408, 587] on div "4" at bounding box center [404, 585] width 36 height 15
type input "4"
type input "Mer 01 Octobre 2025"
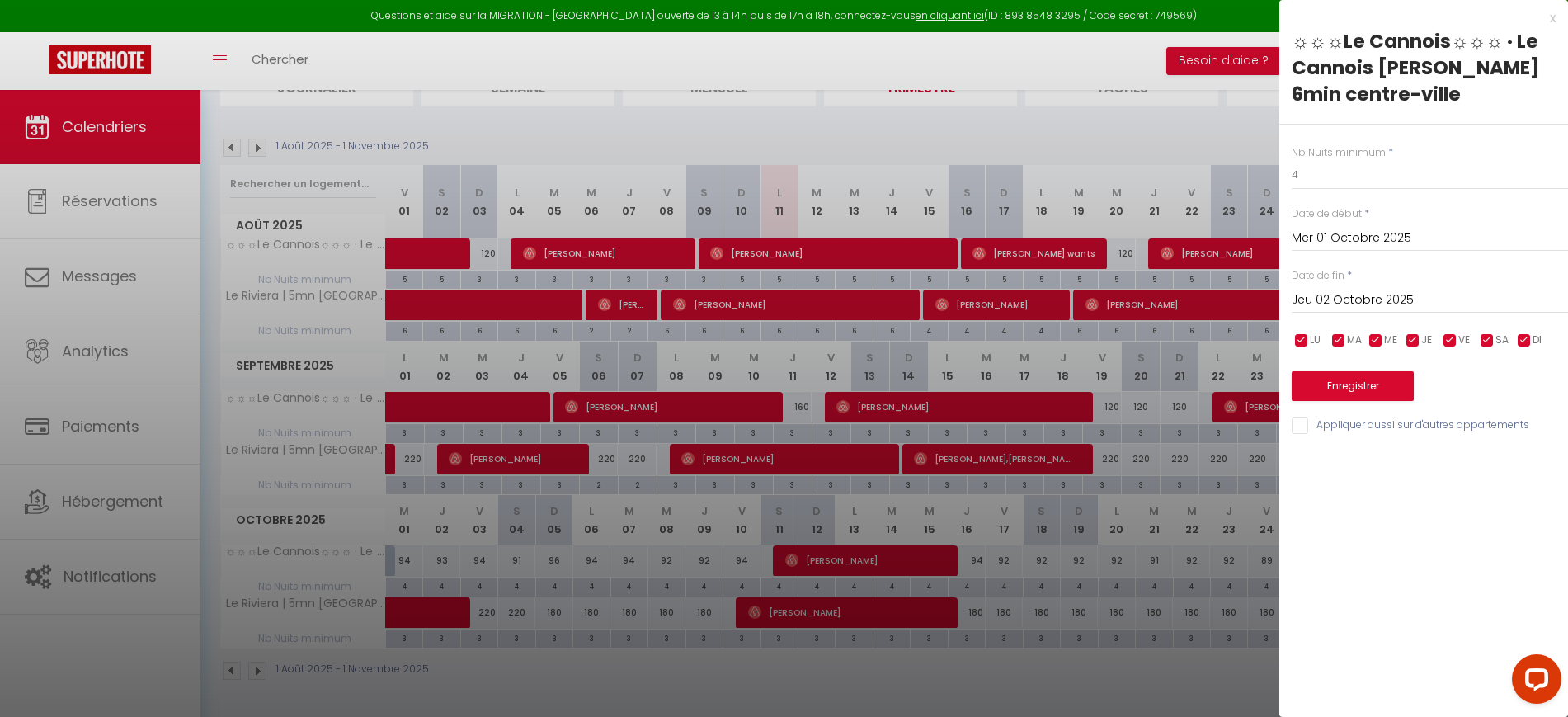
click at [1395, 292] on input "Jeu 02 Octobre 2025" at bounding box center [1430, 300] width 276 height 22
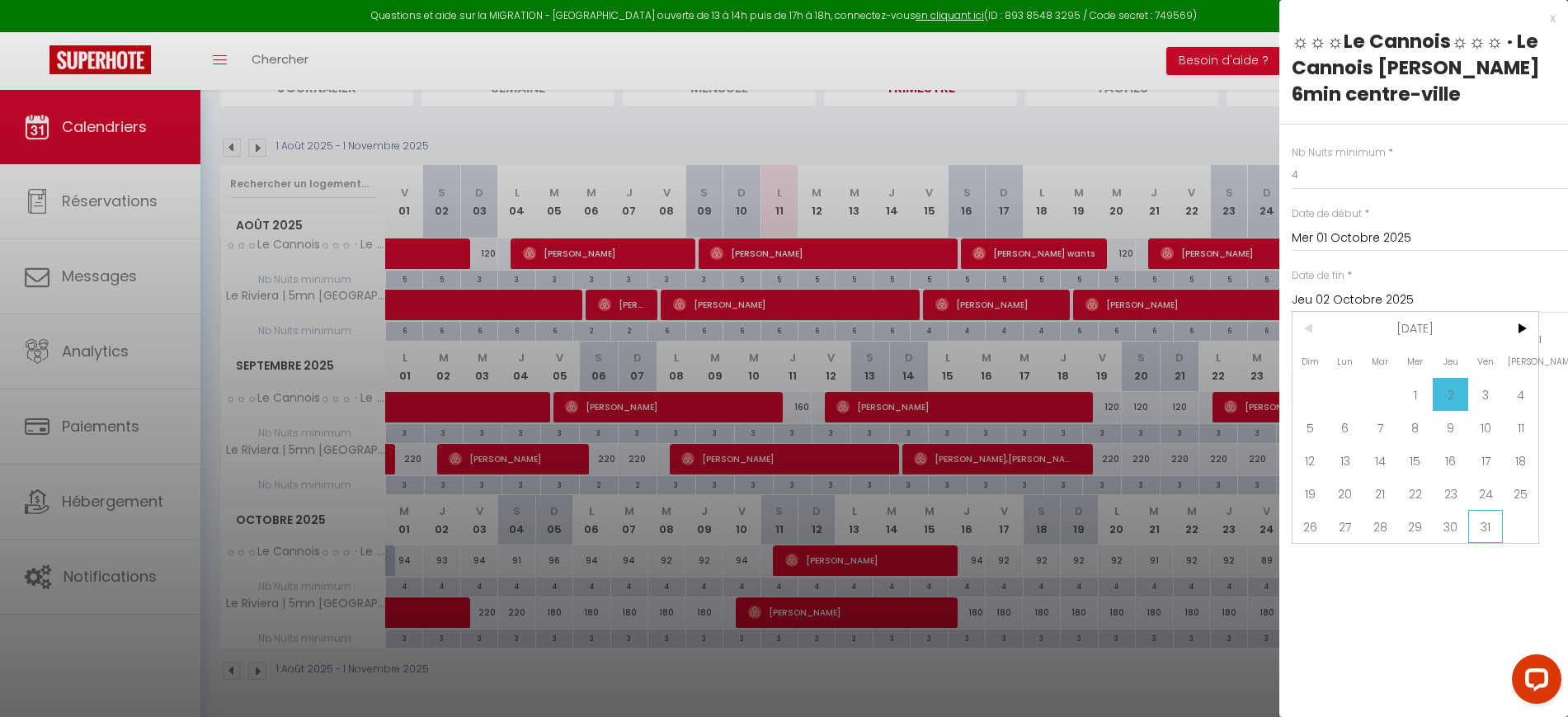
click at [1492, 530] on span "31" at bounding box center [1486, 526] width 35 height 33
type input "Ven 31 Octobre 2025"
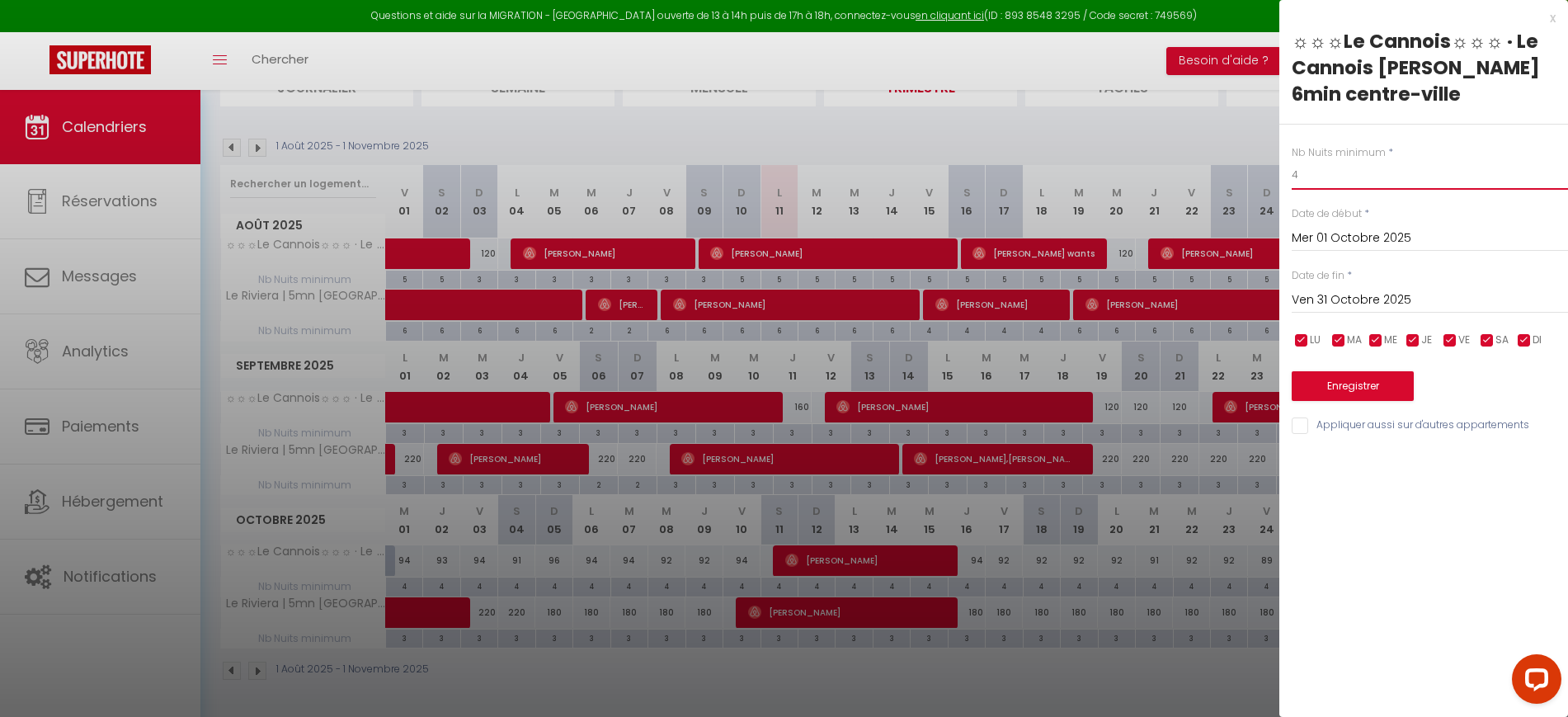
drag, startPoint x: 1341, startPoint y: 176, endPoint x: 988, endPoint y: 187, distance: 353.2
click at [988, 188] on body "Questions et aide sur la MIGRATION - [GEOGRAPHIC_DATA] ouverte de 13 à 14h puis…" at bounding box center [784, 299] width 1568 height 835
type input "3"
click at [1372, 375] on button "Enregistrer" at bounding box center [1353, 385] width 122 height 30
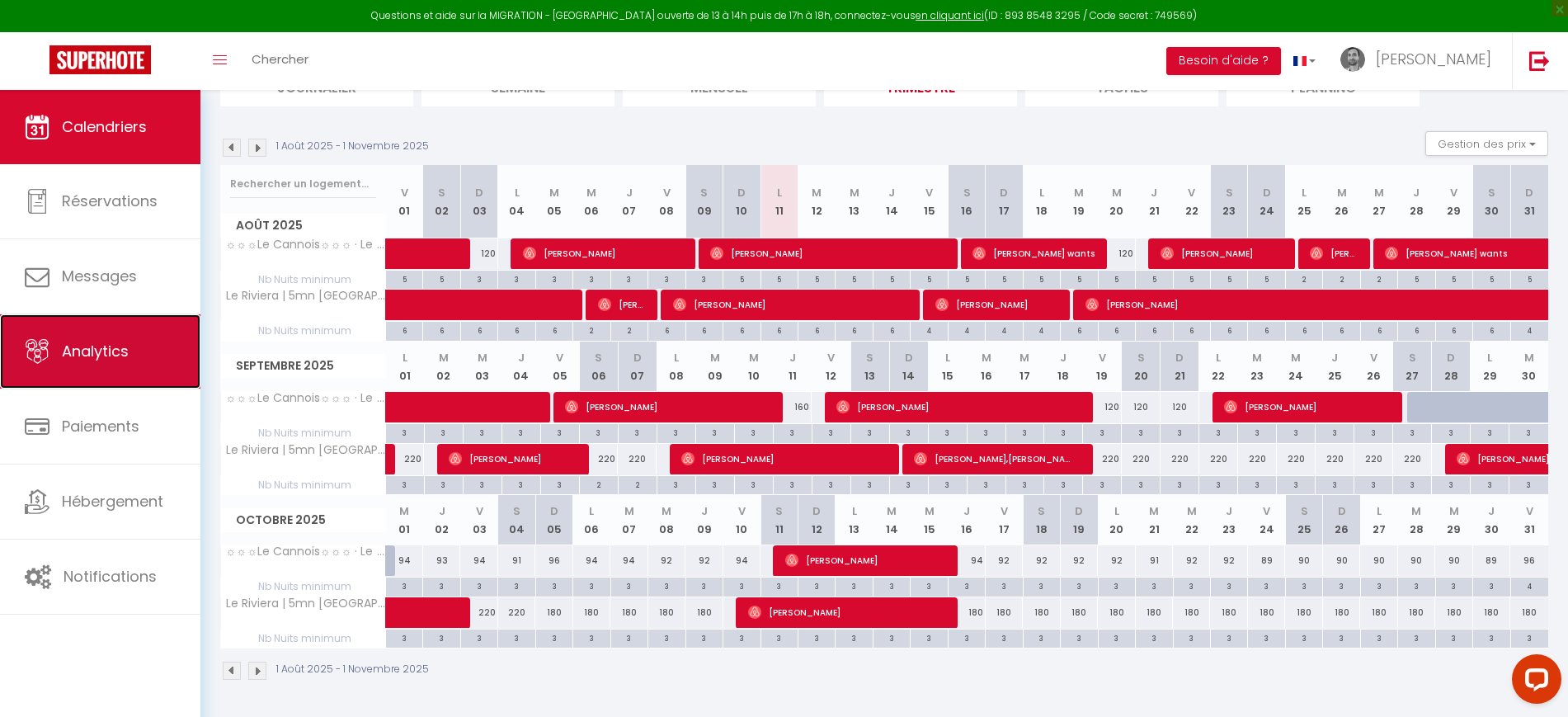
click at [74, 350] on span "Analytics" at bounding box center [95, 351] width 67 height 21
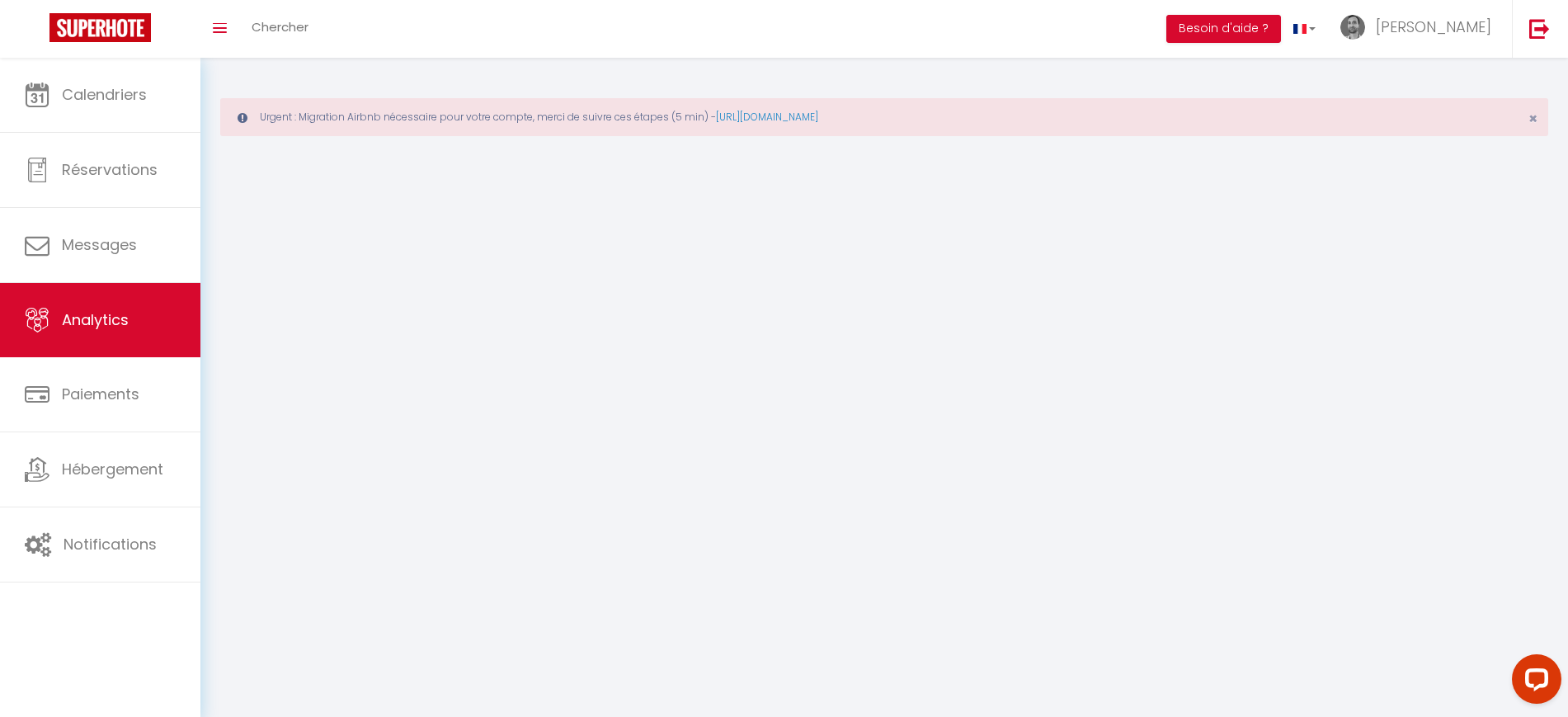
select select "2025"
select select "8"
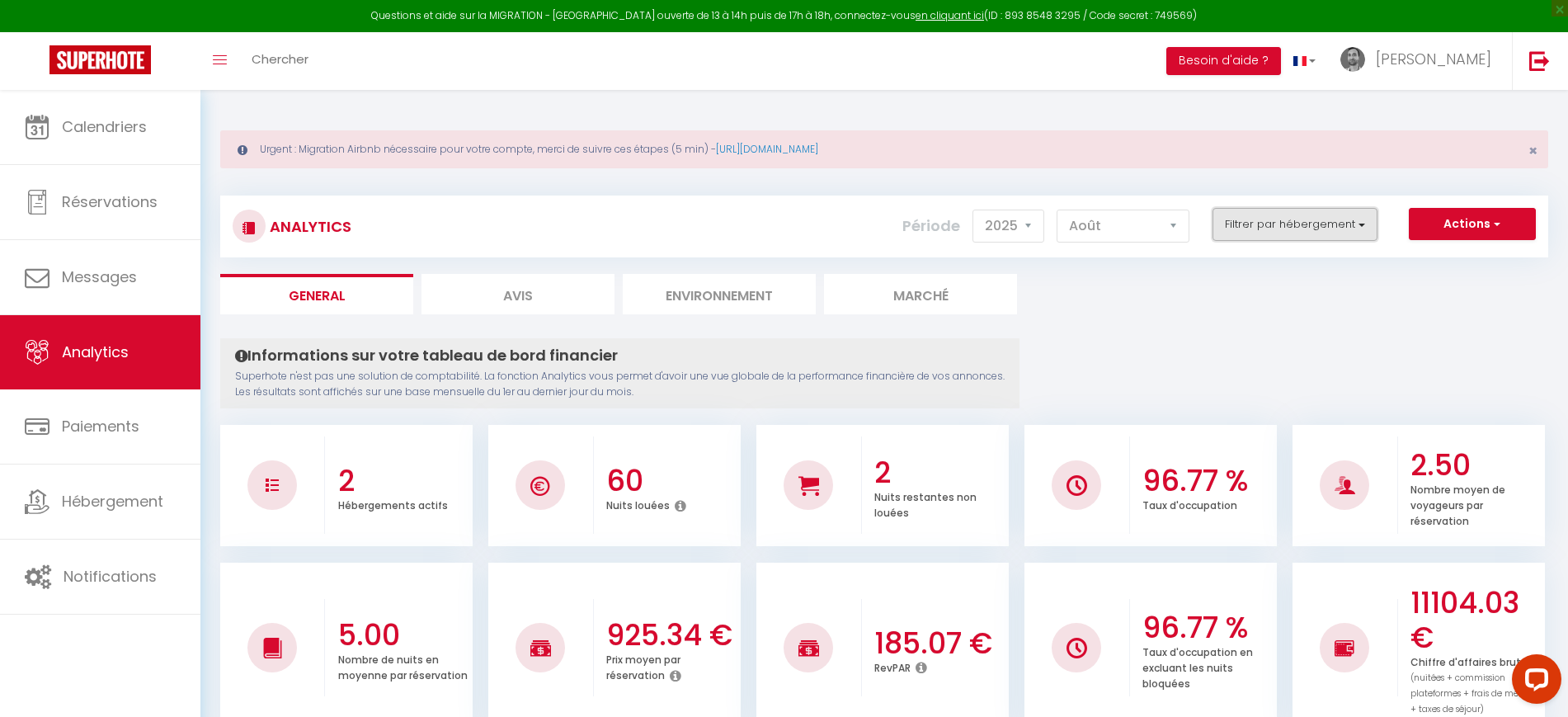
click at [1270, 228] on button "Filtrer par hébergement" at bounding box center [1294, 224] width 165 height 33
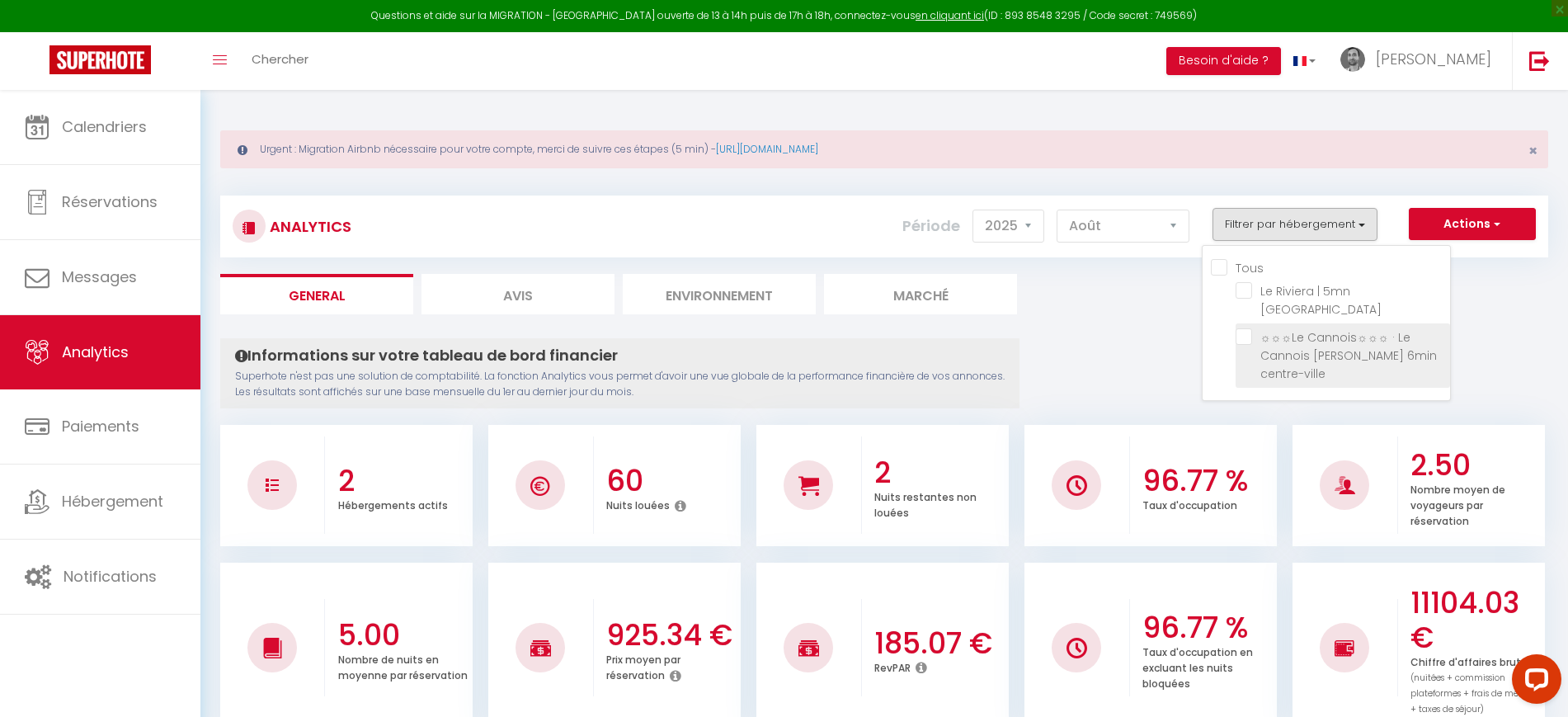
click at [1240, 343] on centre-ville "checkbox" at bounding box center [1343, 336] width 214 height 16
checkbox centre-ville "true"
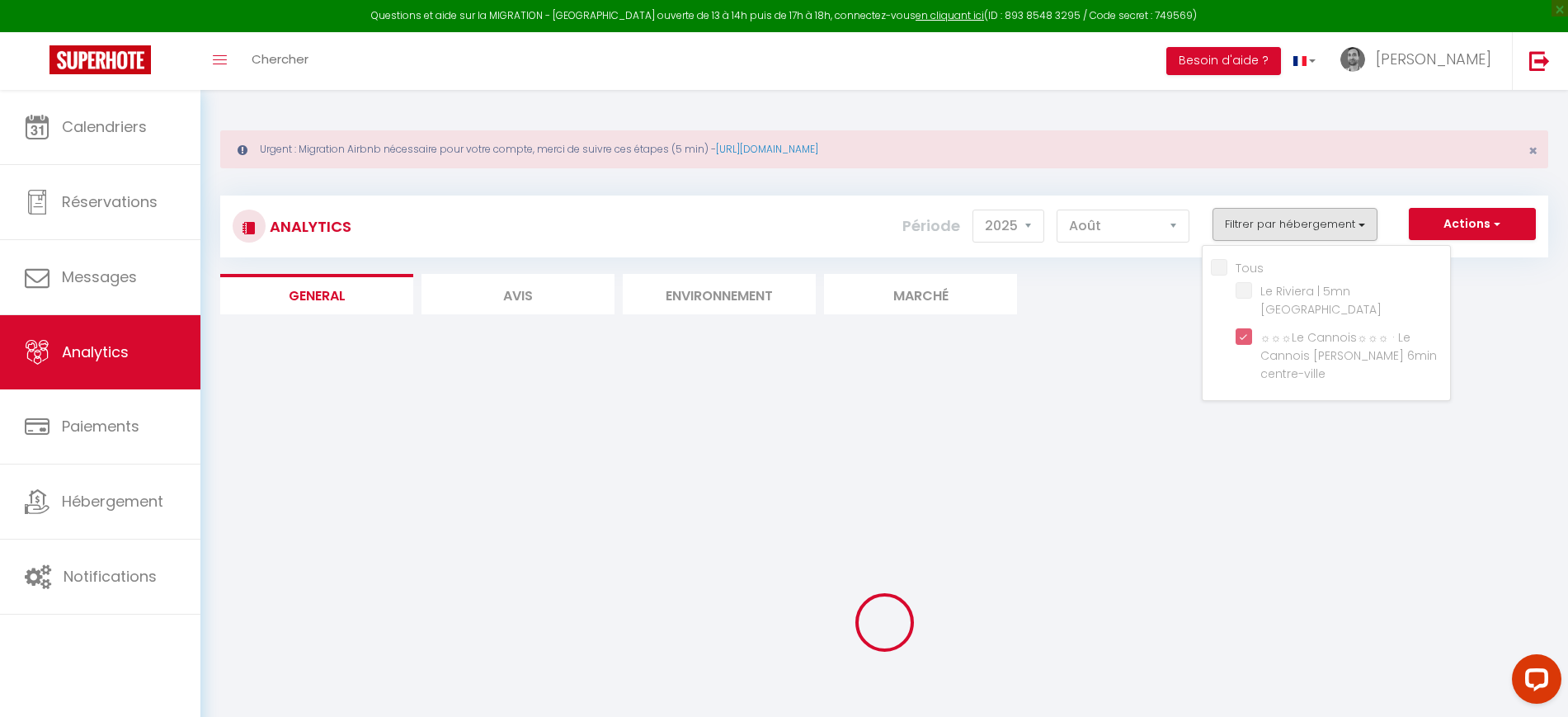
checkbox Beaches "false"
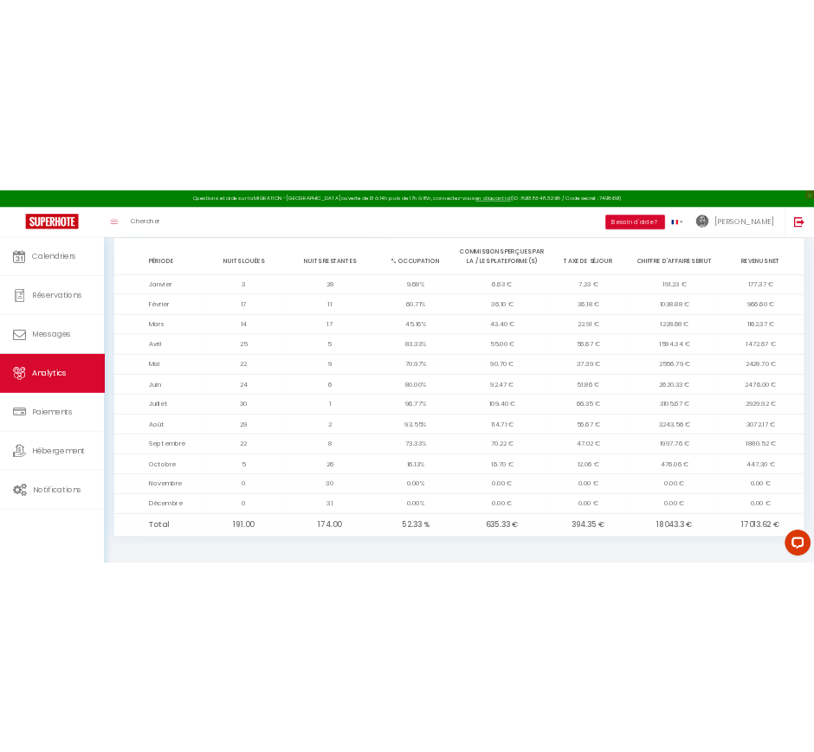
scroll to position [1499, 0]
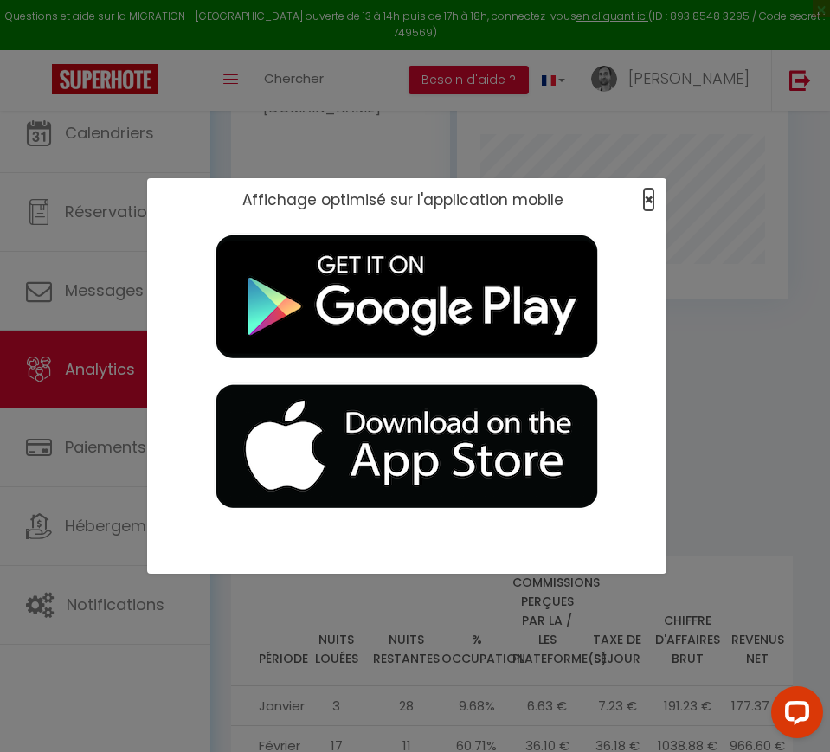
click at [650, 199] on span "×" at bounding box center [649, 200] width 10 height 22
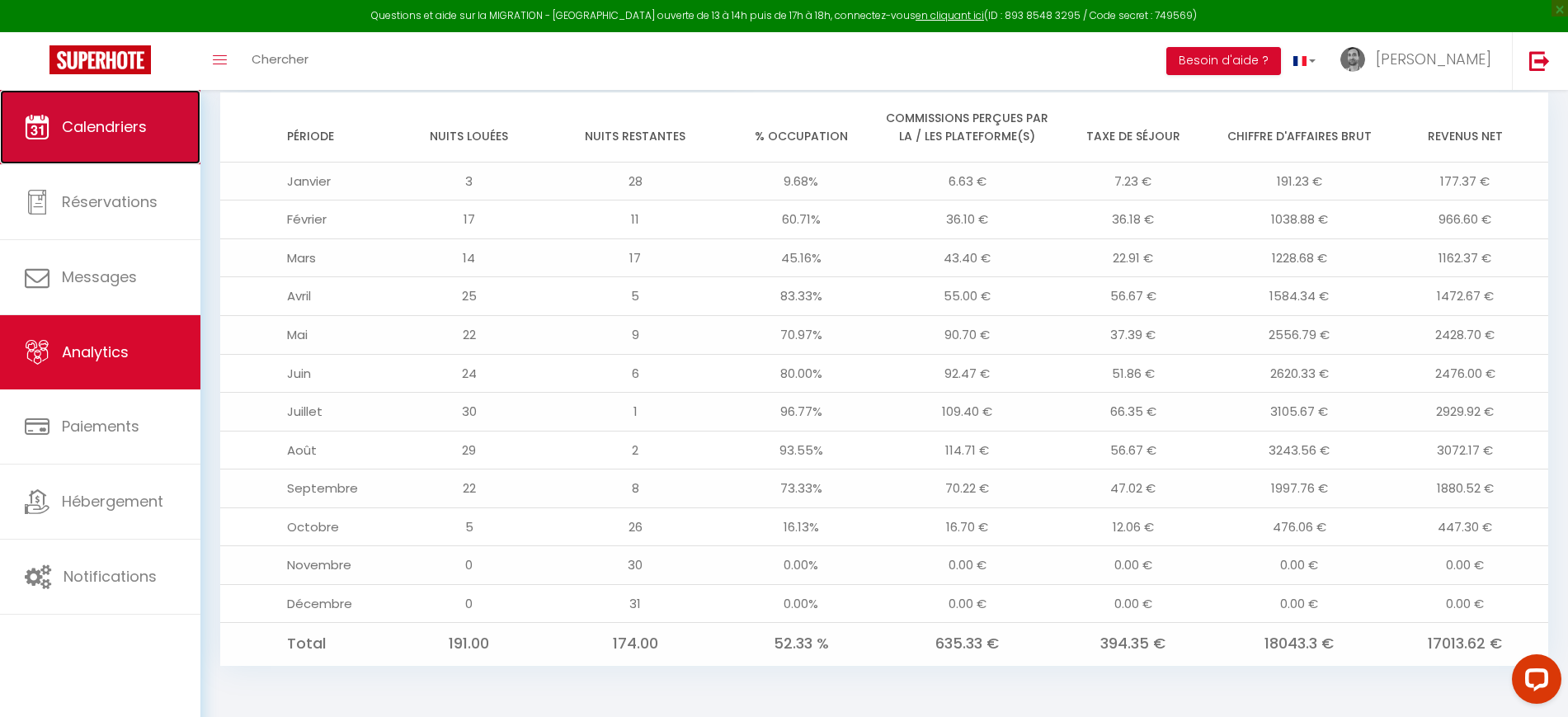
click at [89, 138] on link "Calendriers" at bounding box center [100, 127] width 200 height 74
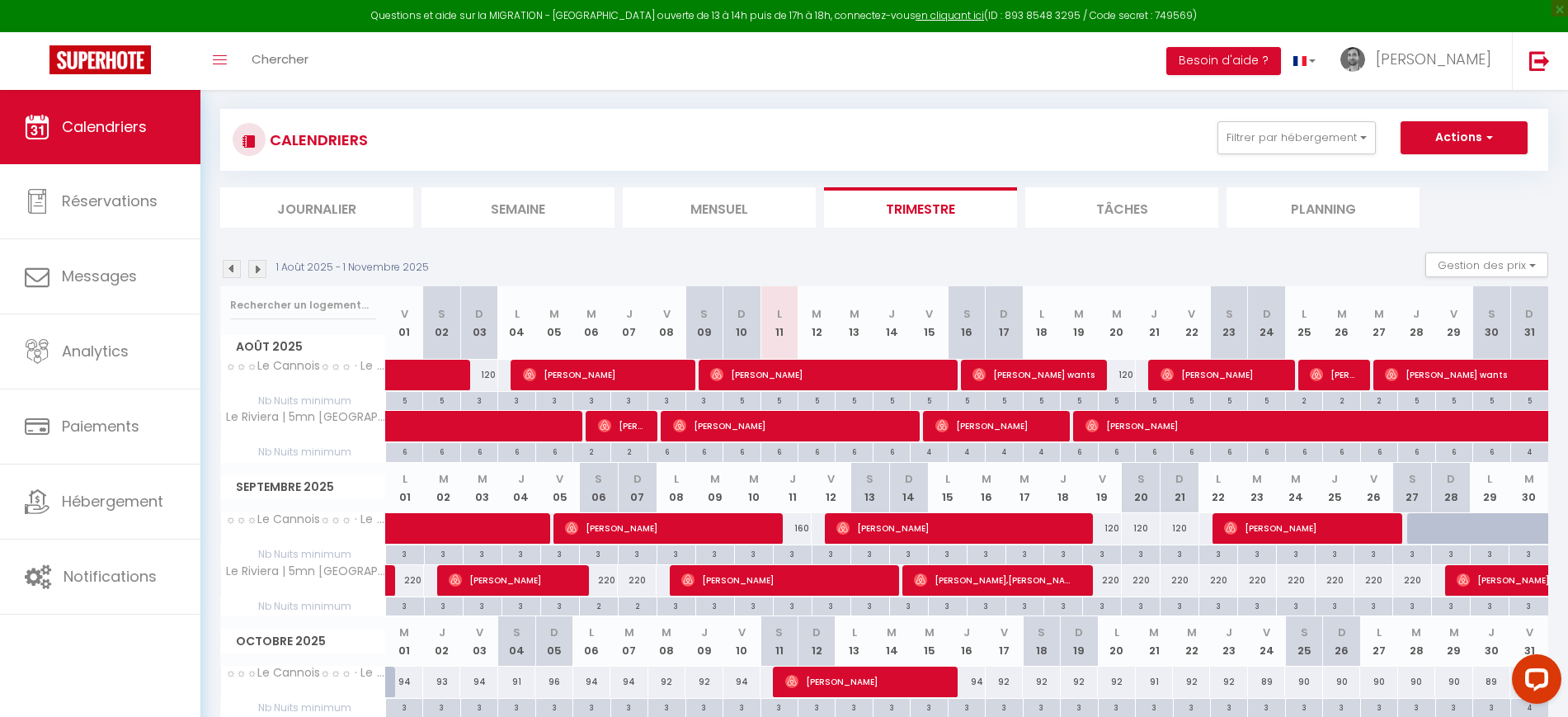
scroll to position [206, 0]
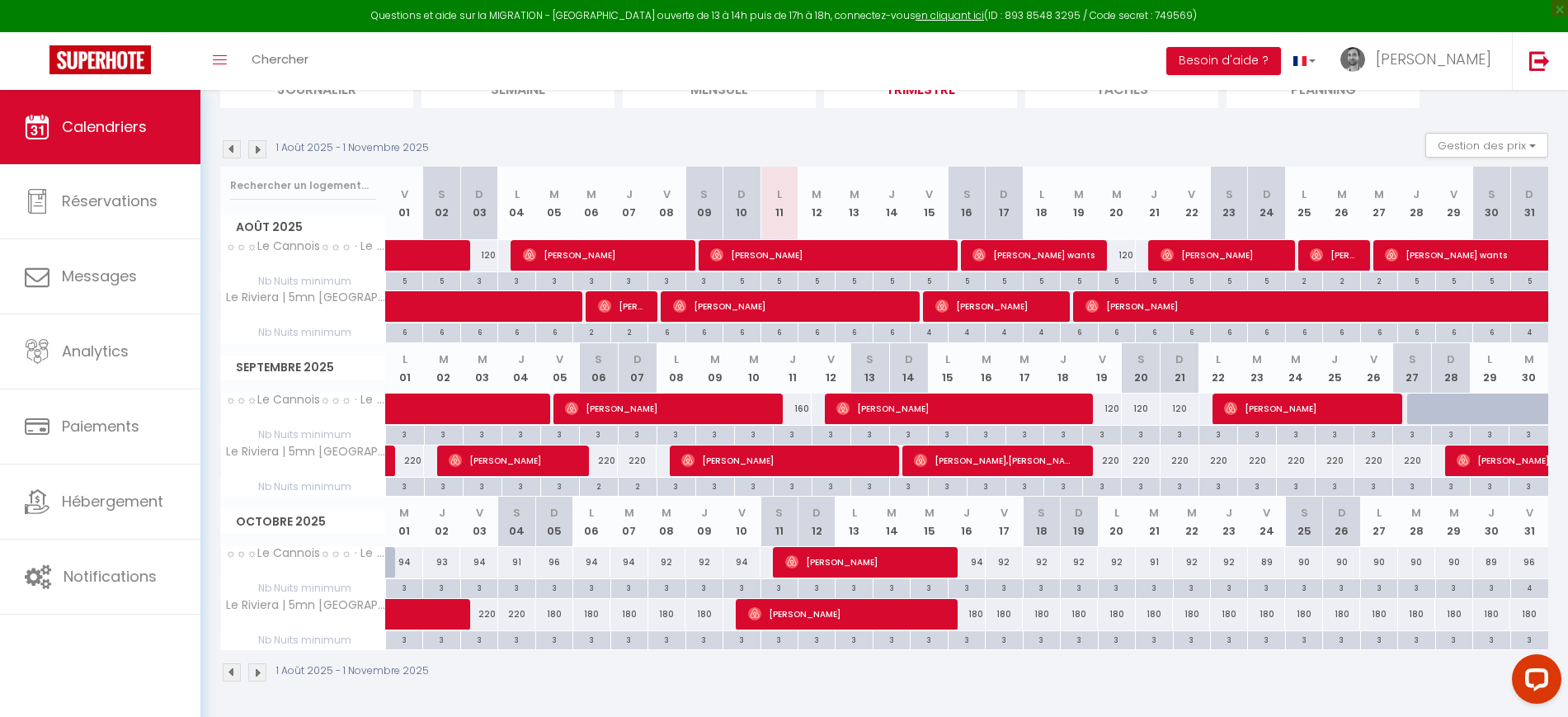
click at [260, 144] on img at bounding box center [257, 149] width 18 height 18
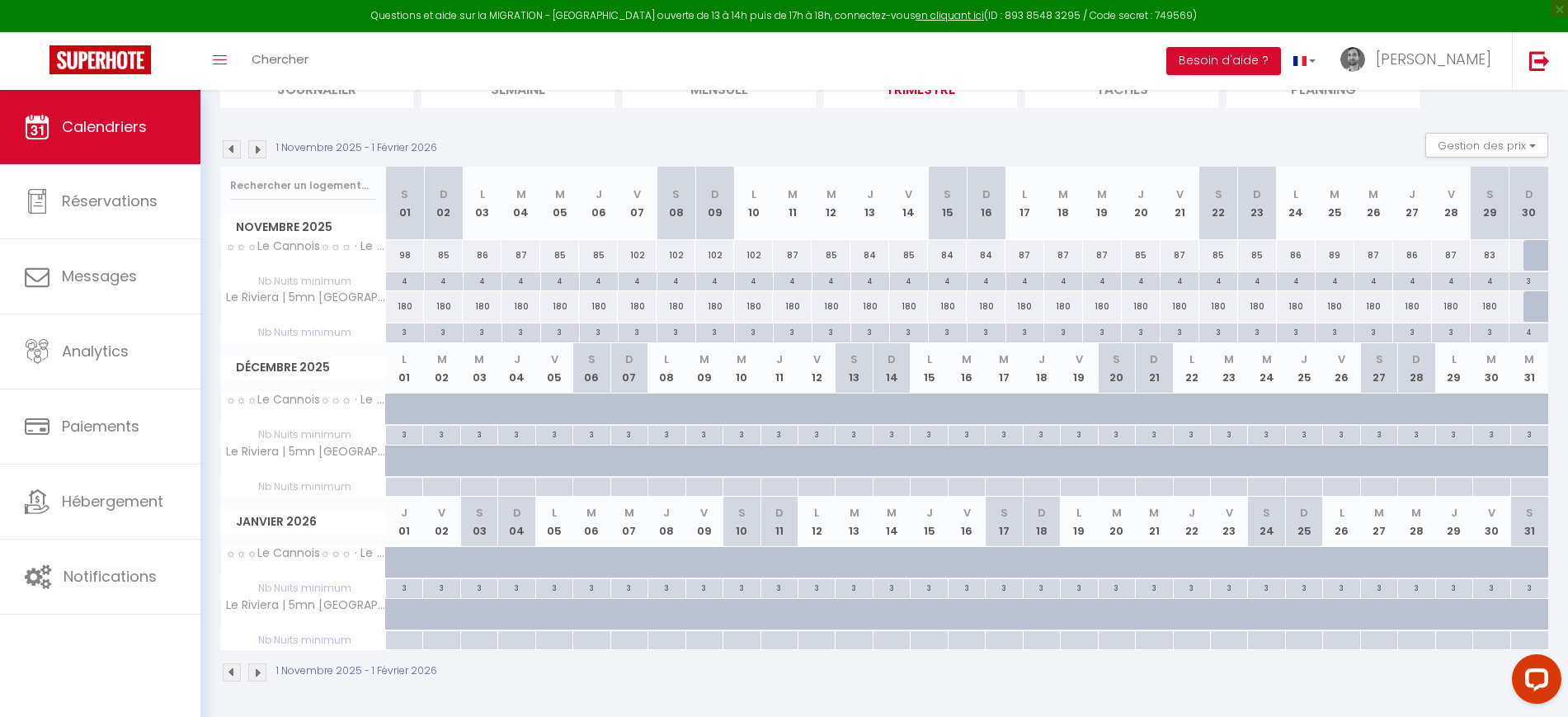
scroll to position [0, 0]
